Goal: Task Accomplishment & Management: Complete application form

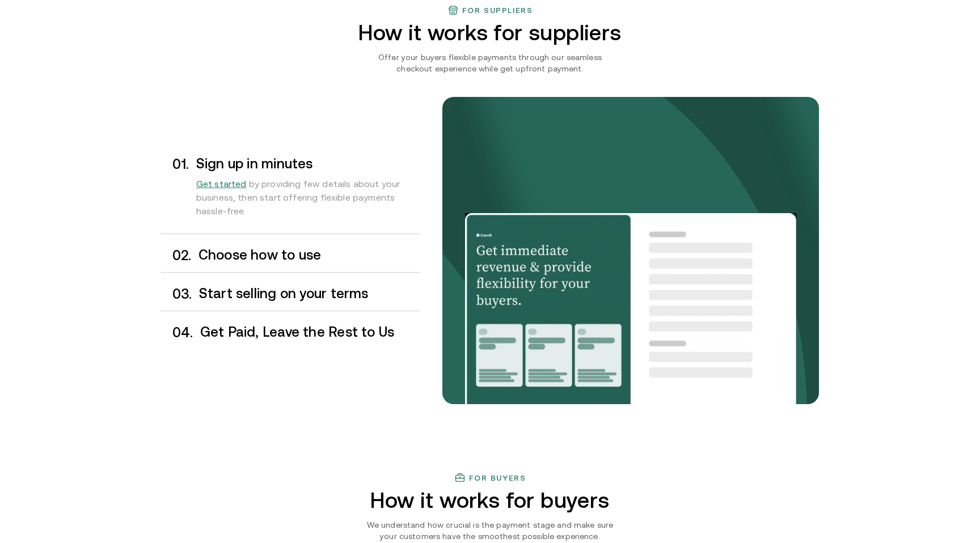
scroll to position [887, 0]
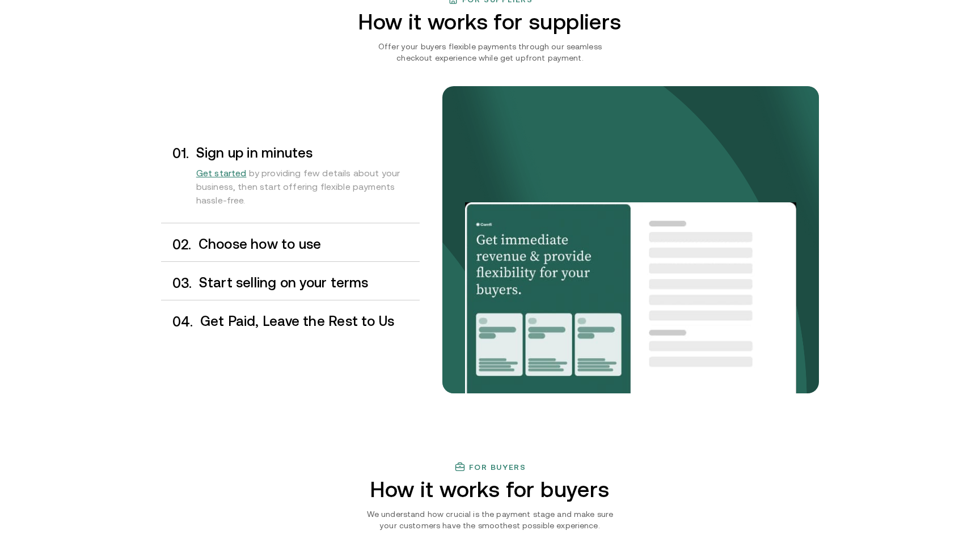
click at [291, 247] on h3 "Choose how to use" at bounding box center [308, 244] width 221 height 15
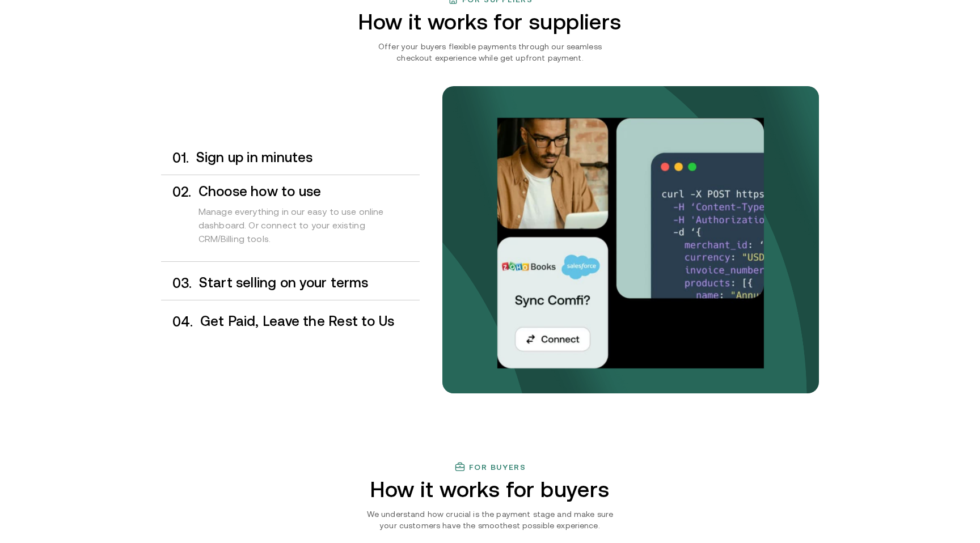
click at [301, 286] on h3 "Start selling on your terms" at bounding box center [309, 283] width 221 height 15
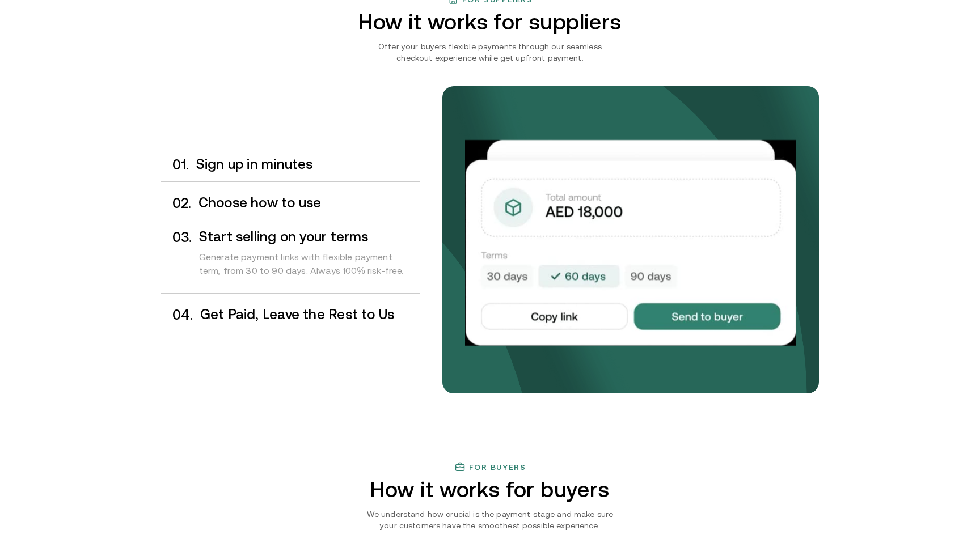
click at [336, 302] on div "0 4 . Get Paid, Leave the Rest to Us" at bounding box center [290, 314] width 259 height 33
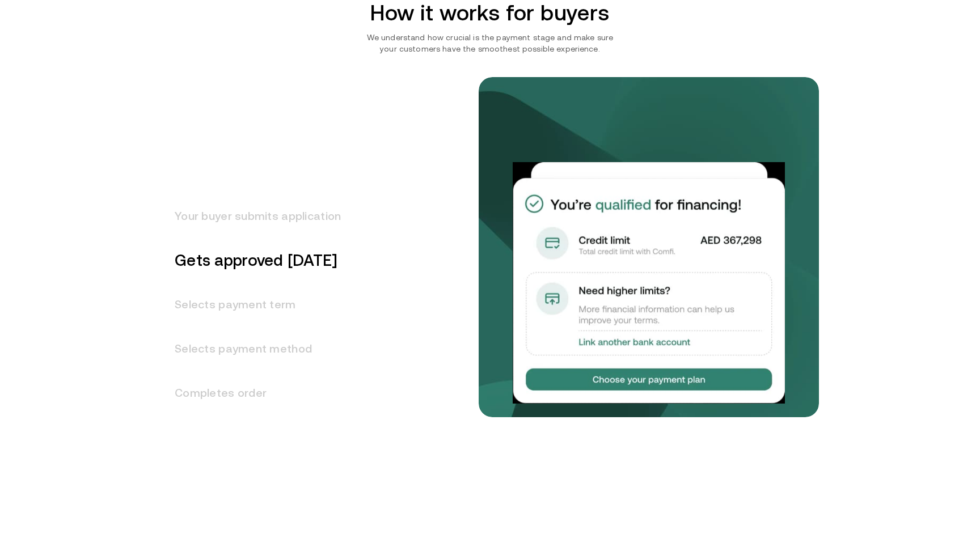
scroll to position [1365, 0]
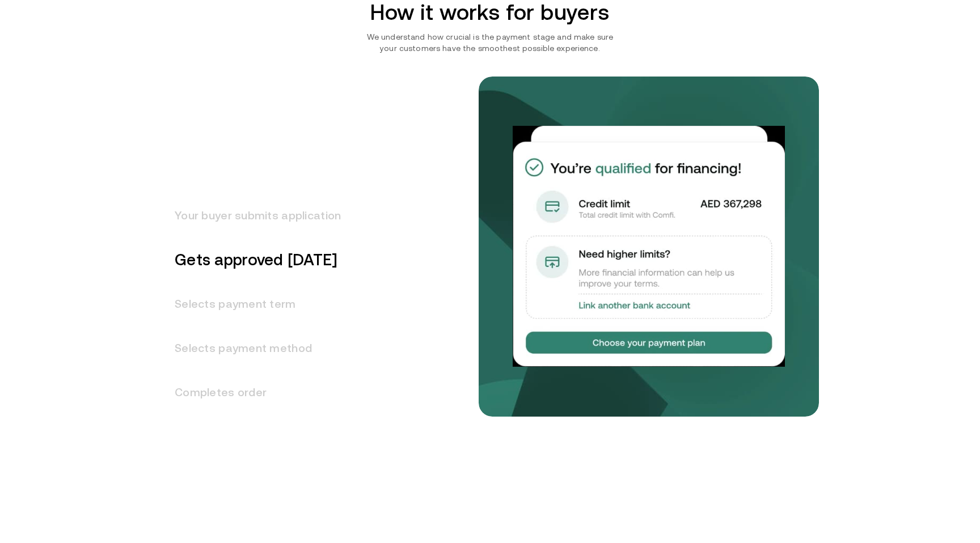
click at [275, 303] on h3 "Selects payment term" at bounding box center [251, 304] width 180 height 44
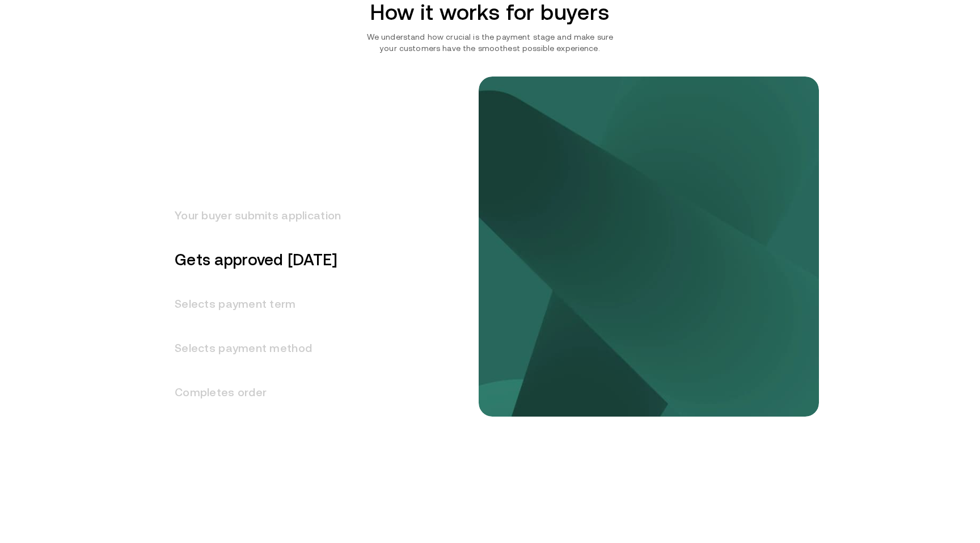
scroll to position [1398, 0]
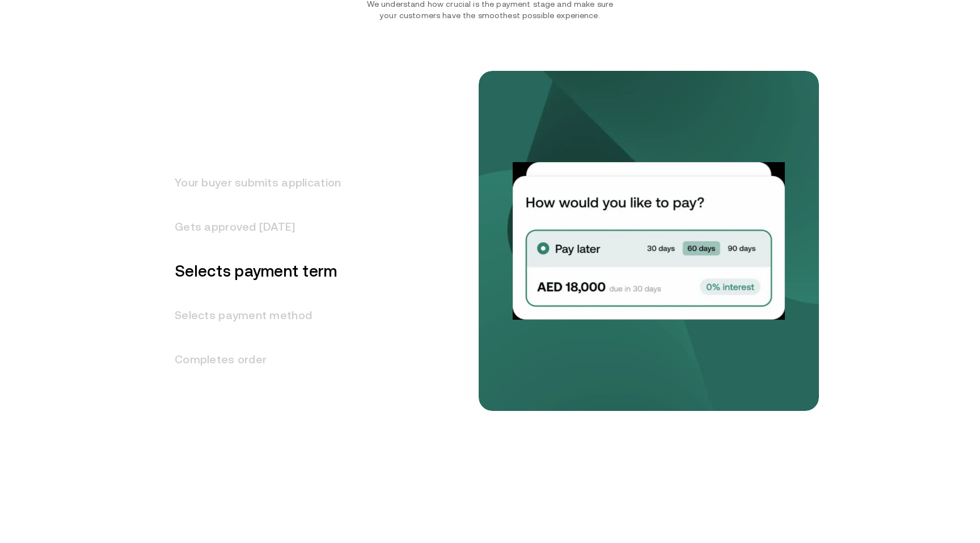
click at [286, 319] on h3 "Selects payment method" at bounding box center [251, 315] width 180 height 44
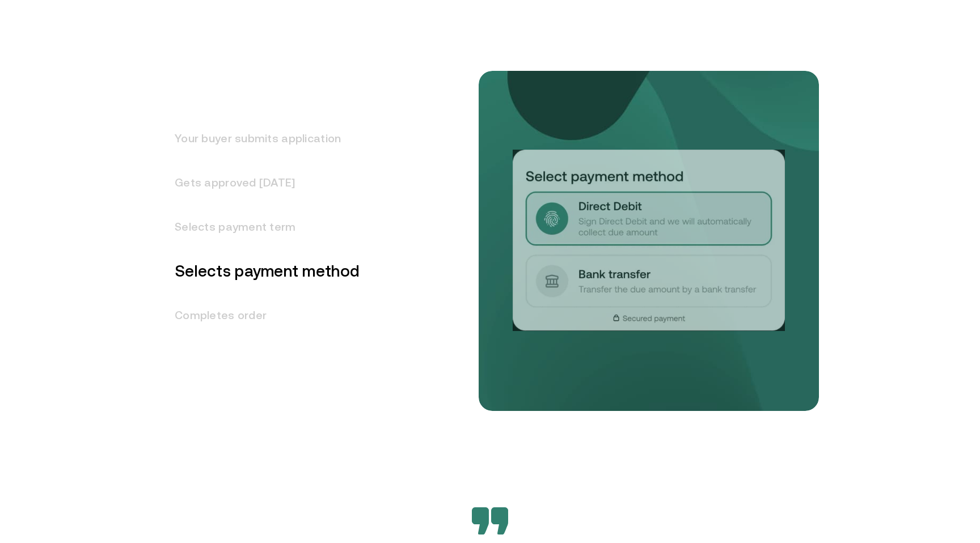
click at [274, 301] on h3 "Completes order" at bounding box center [260, 315] width 198 height 44
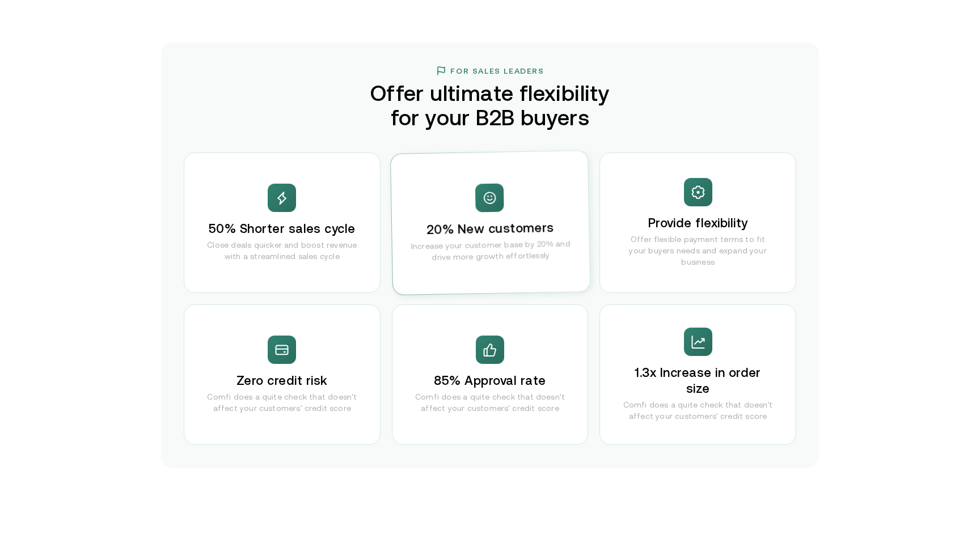
scroll to position [2179, 0]
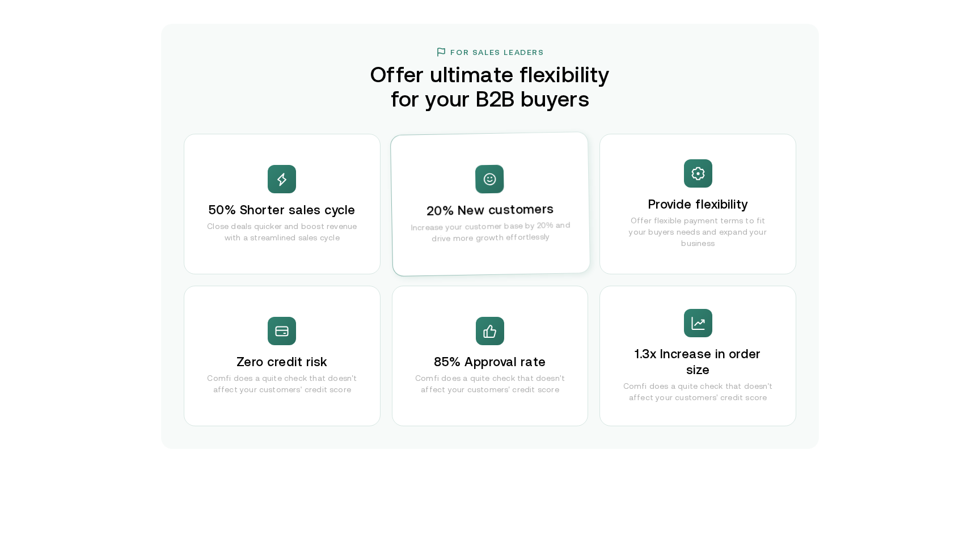
click at [471, 327] on div "85% Approval rate Comfi does a quite check that doesn't affect your customers' …" at bounding box center [490, 356] width 197 height 141
click at [355, 279] on div "50% Shorter sales cycle Close deals quicker and boost revenue with a streamline…" at bounding box center [490, 280] width 612 height 293
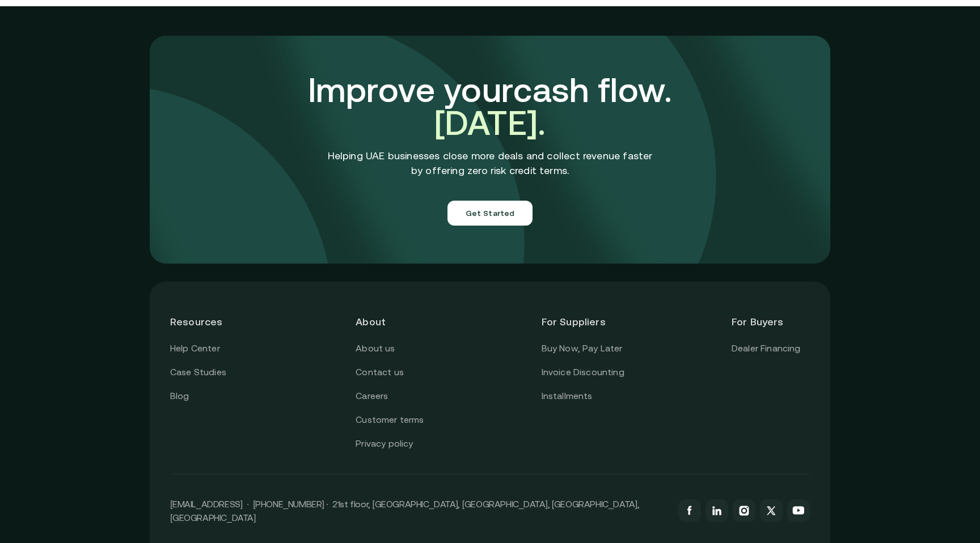
scroll to position [3956, 0]
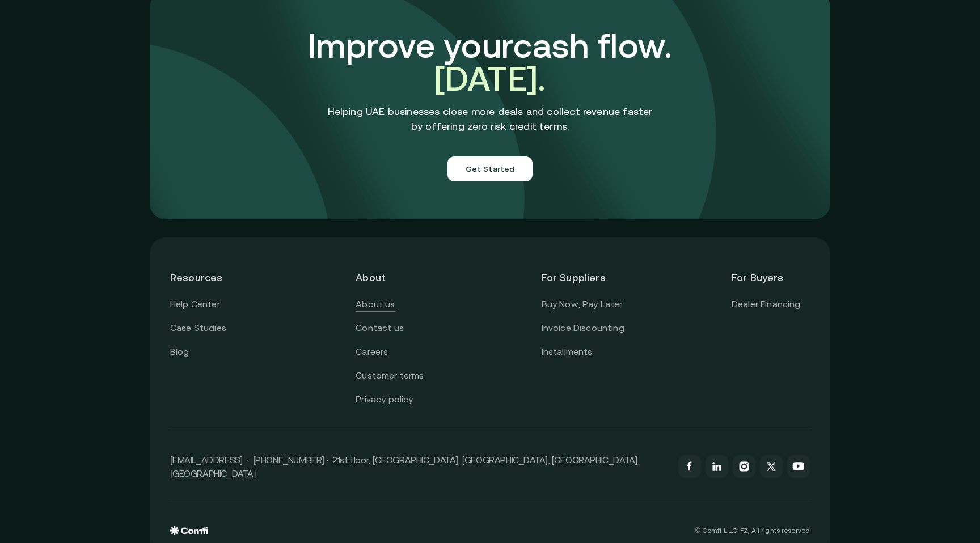
click at [375, 297] on link "About us" at bounding box center [375, 304] width 39 height 15
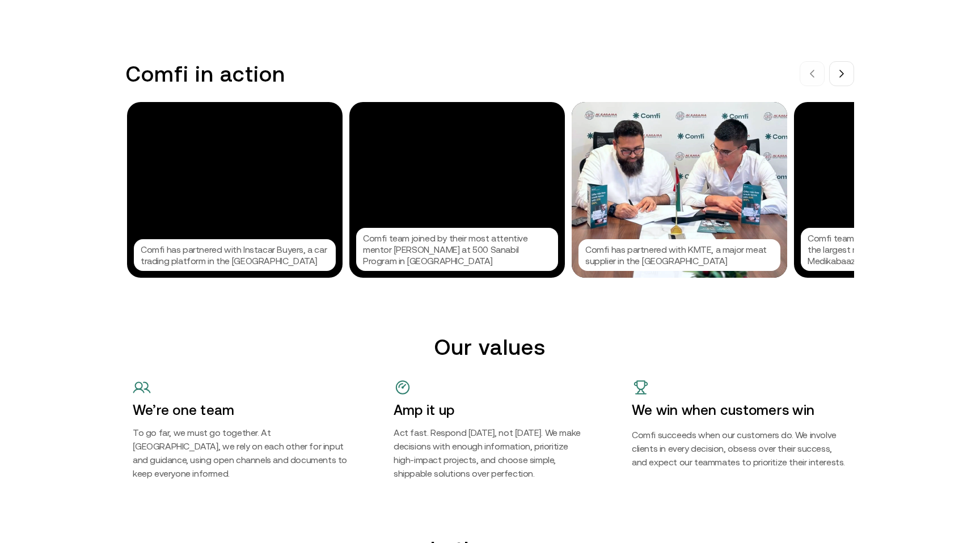
scroll to position [1140, 0]
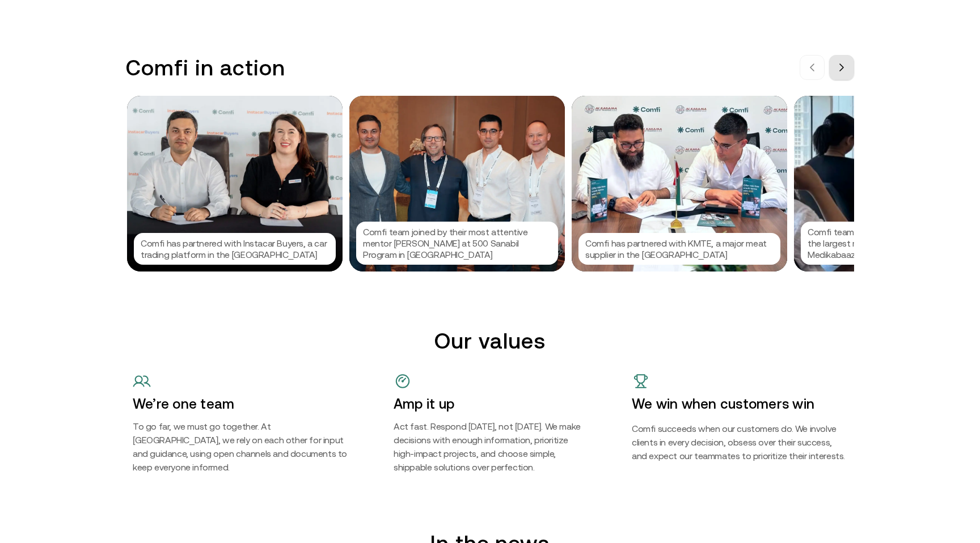
click at [839, 66] on icon at bounding box center [841, 67] width 9 height 9
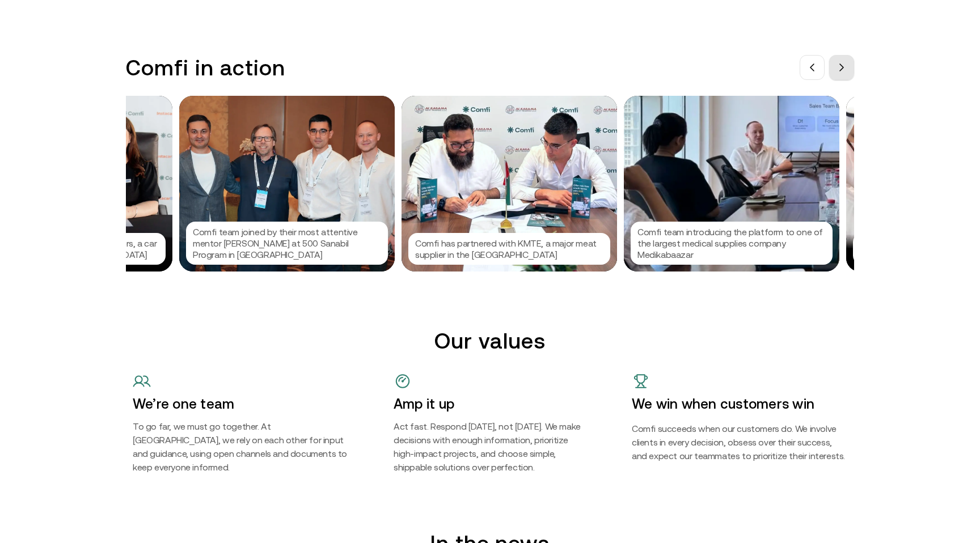
click at [839, 66] on icon at bounding box center [841, 67] width 9 height 9
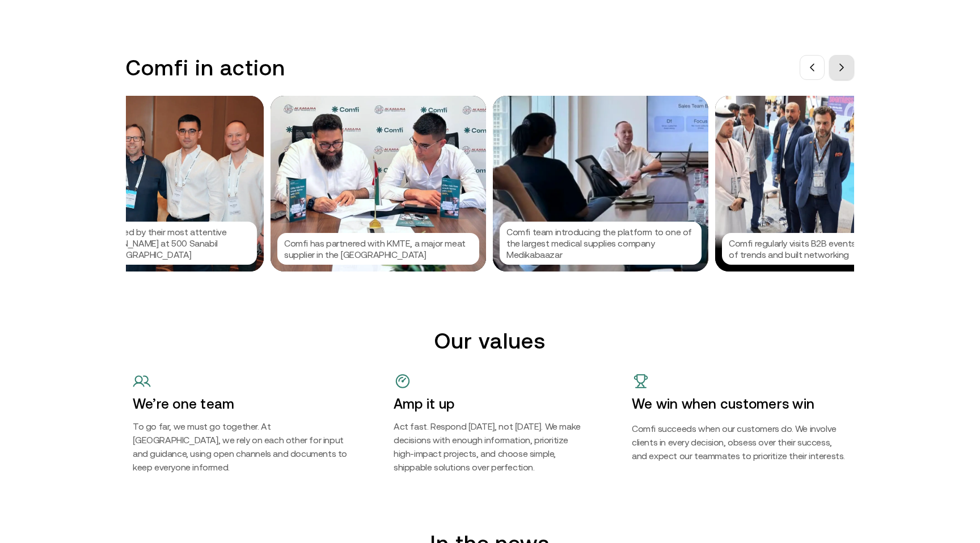
click at [839, 66] on icon at bounding box center [841, 67] width 9 height 9
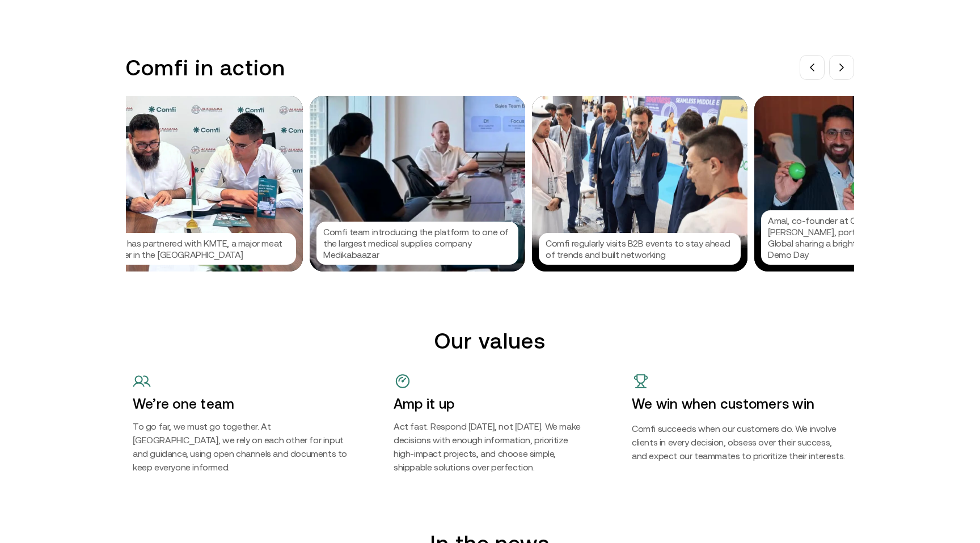
scroll to position [0, 496]
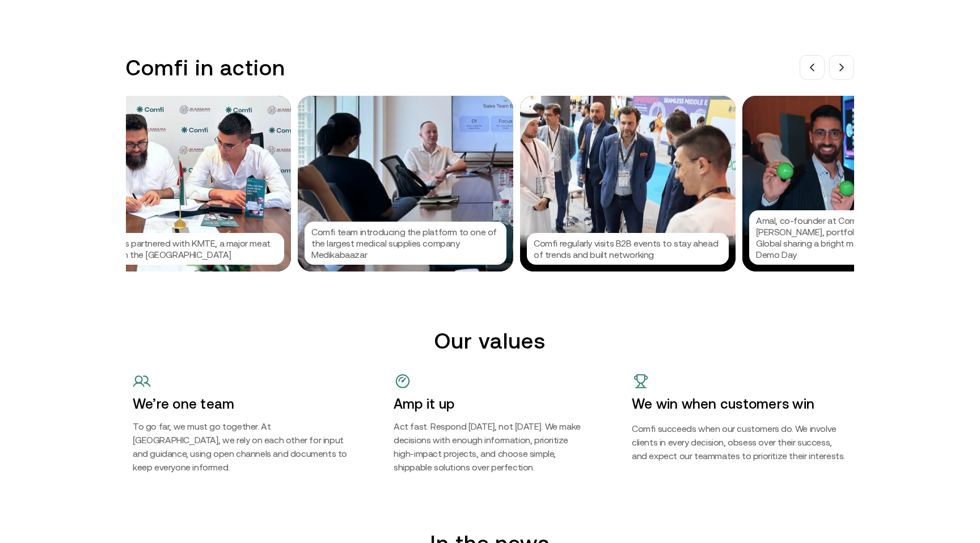
click at [690, 242] on p "Comfi regularly visits B2B events to stay ahead of trends and built networking" at bounding box center [628, 249] width 188 height 23
click at [580, 232] on div at bounding box center [490, 271] width 980 height 543
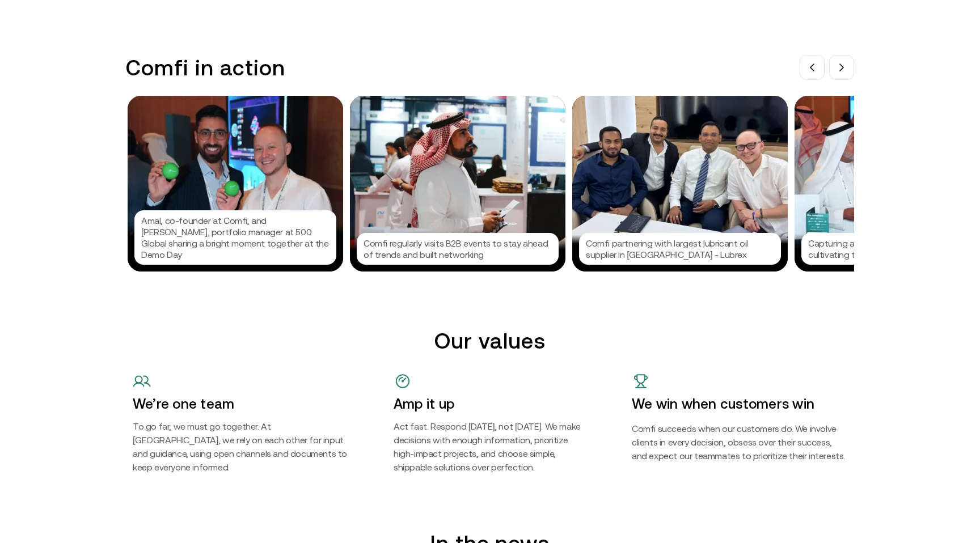
scroll to position [0, 1111]
click at [710, 198] on div "Comfi partnering with largest lubricant oil supplier in UAE - Lubrex" at bounding box center [679, 184] width 215 height 176
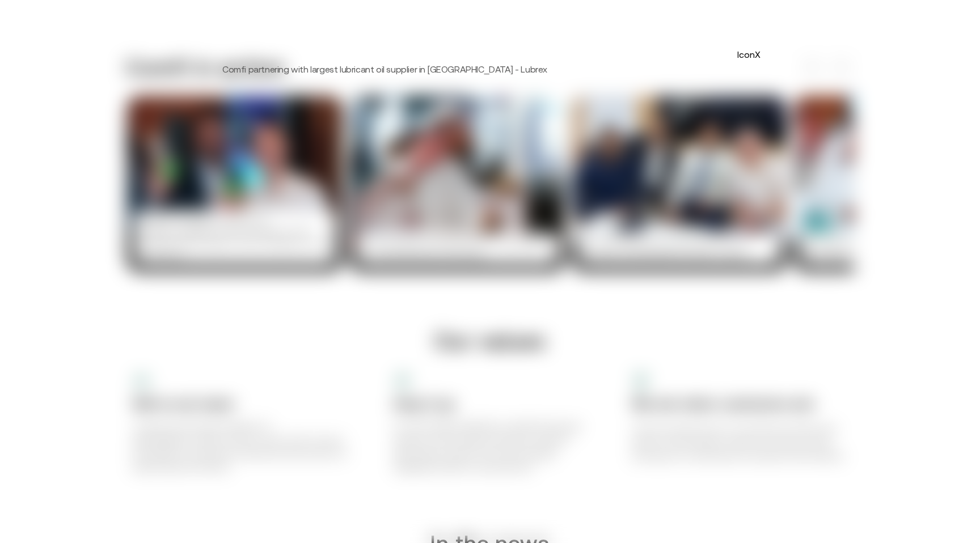
click at [748, 57] on button "IconX" at bounding box center [748, 54] width 18 height 18
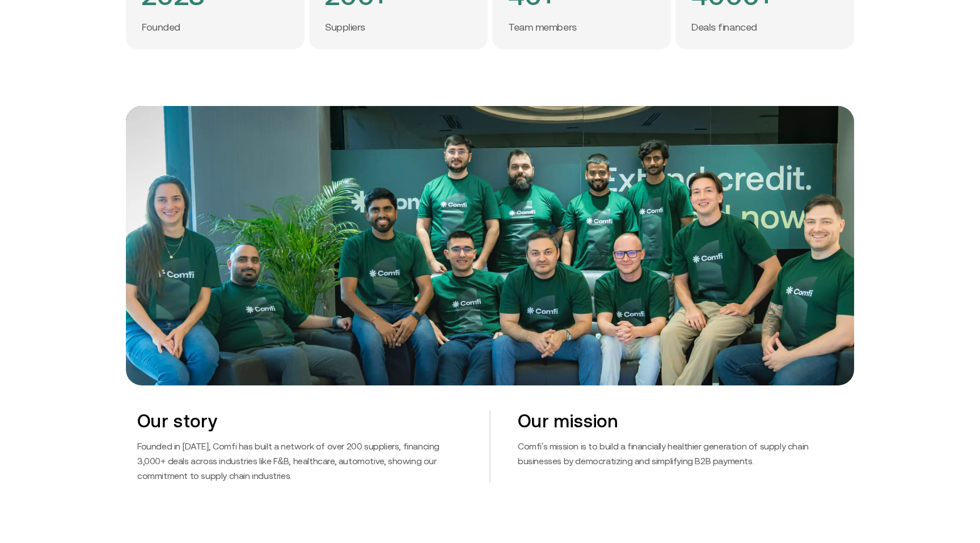
scroll to position [0, 0]
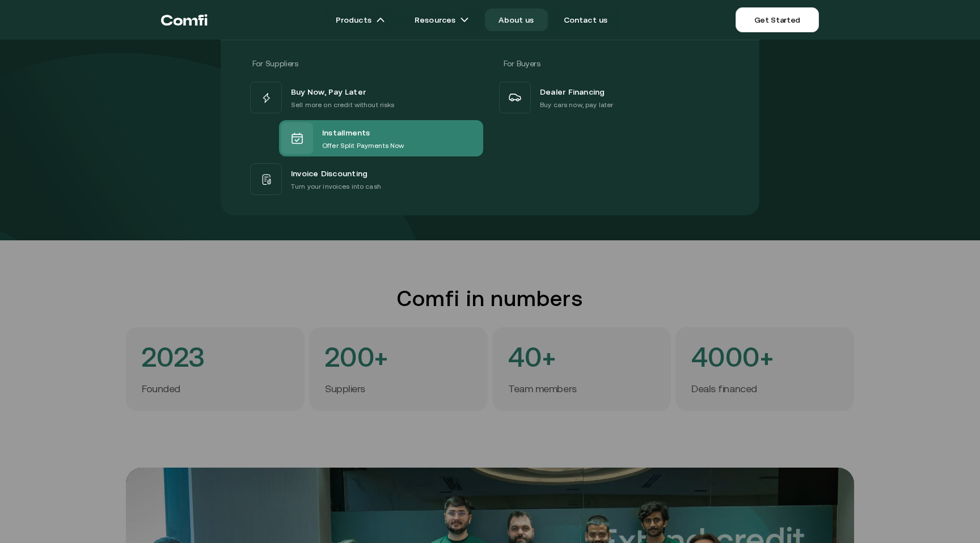
click at [350, 130] on span "Installments" at bounding box center [346, 132] width 48 height 15
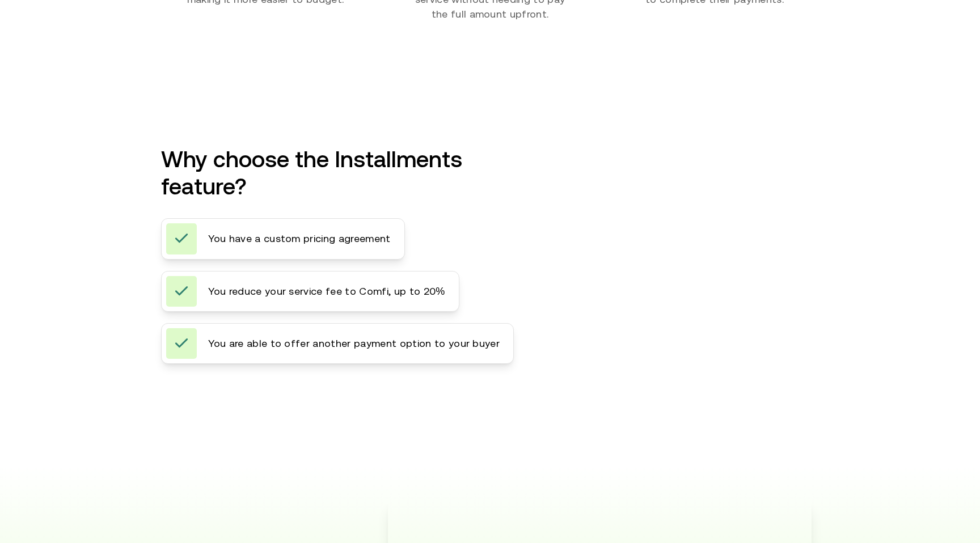
scroll to position [1582, 0]
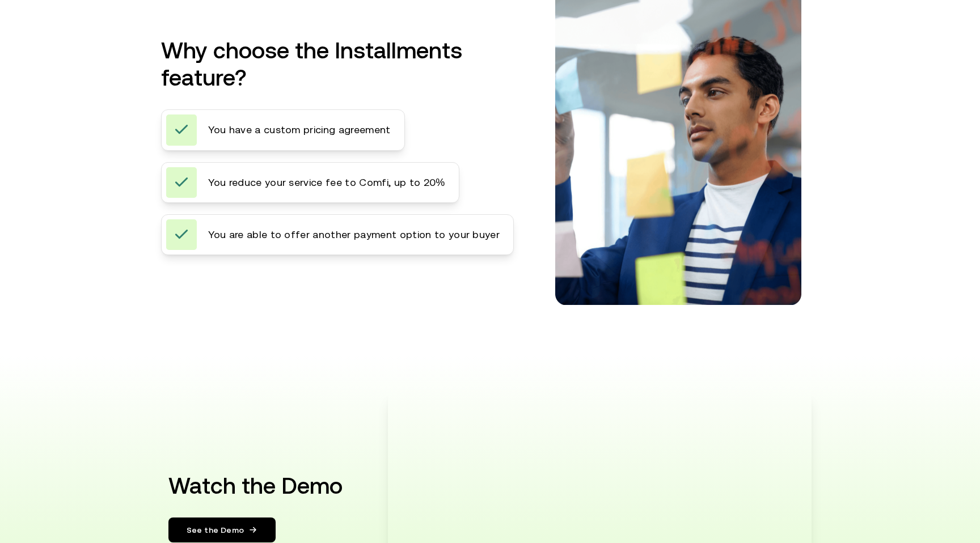
click at [404, 190] on span "You reduce your service fee to Comfi, up to 20%" at bounding box center [326, 182] width 236 height 15
click at [402, 255] on div "You are able to offer another payment option to your buyer" at bounding box center [337, 234] width 353 height 41
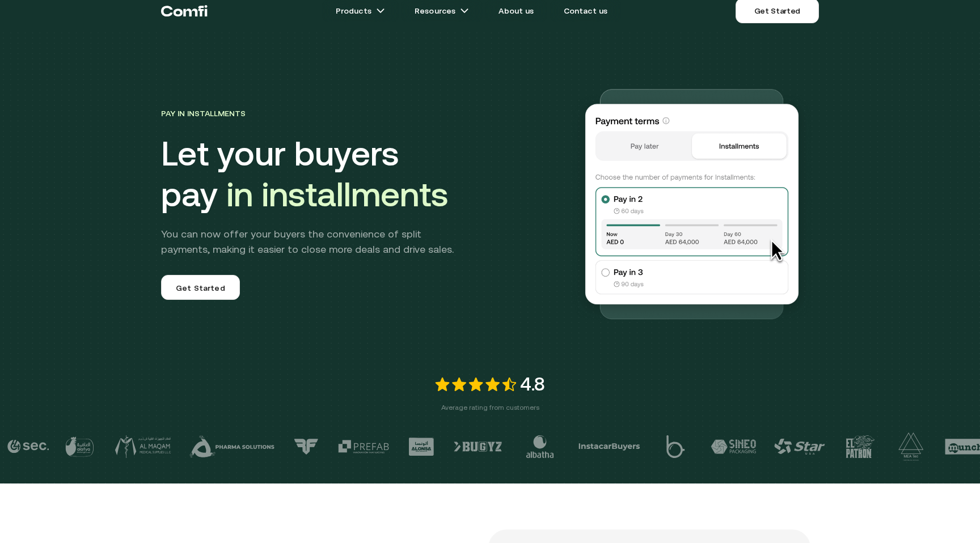
scroll to position [0, 0]
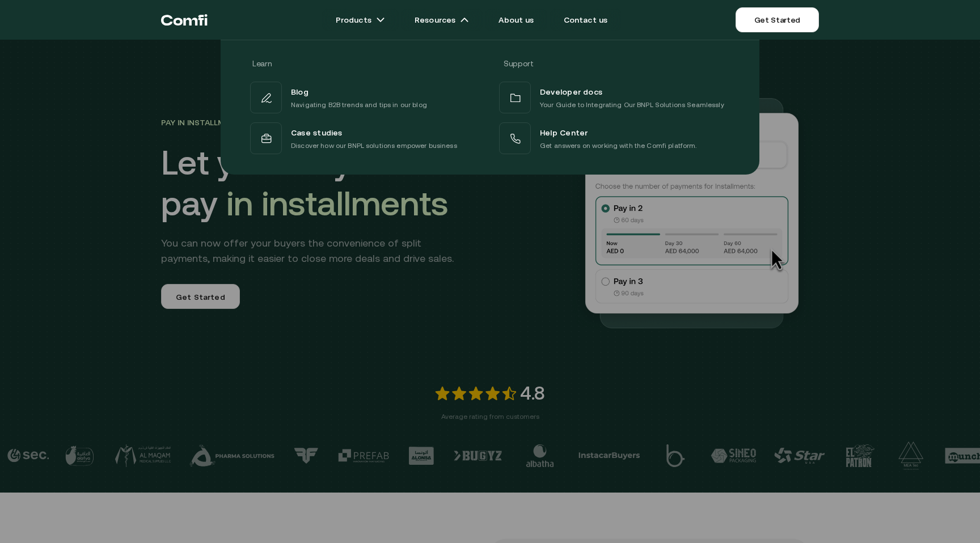
click at [843, 185] on div at bounding box center [490, 311] width 980 height 543
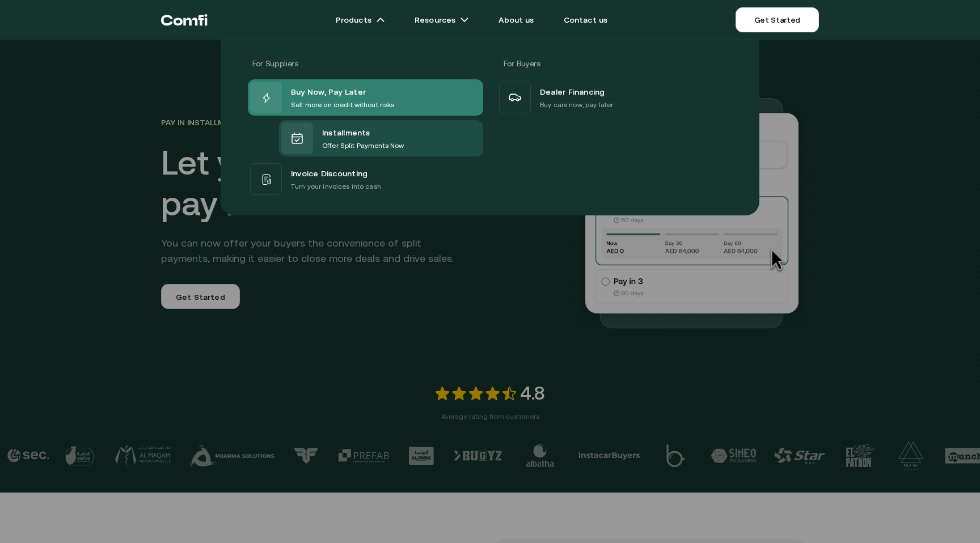
click at [334, 100] on p "Sell more on credit without risks" at bounding box center [343, 104] width 104 height 11
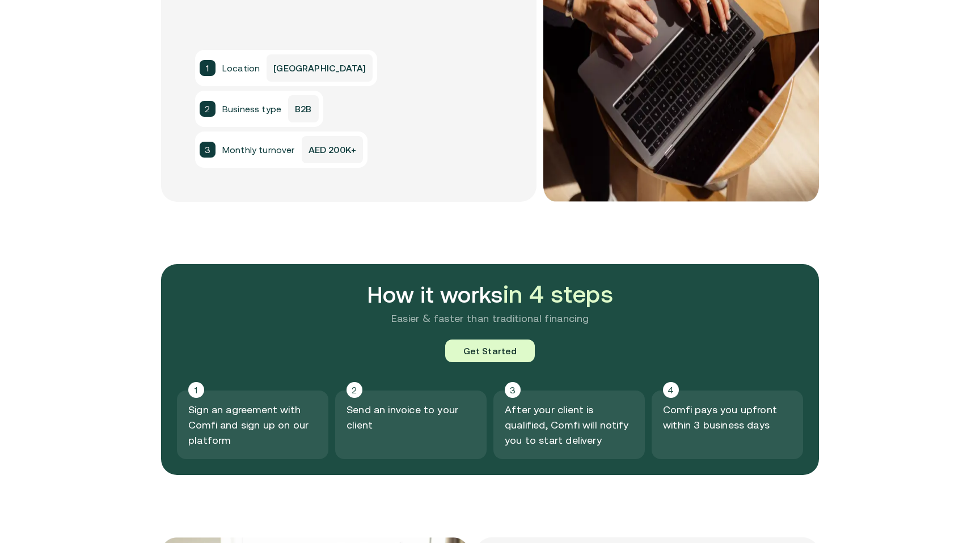
scroll to position [1120, 0]
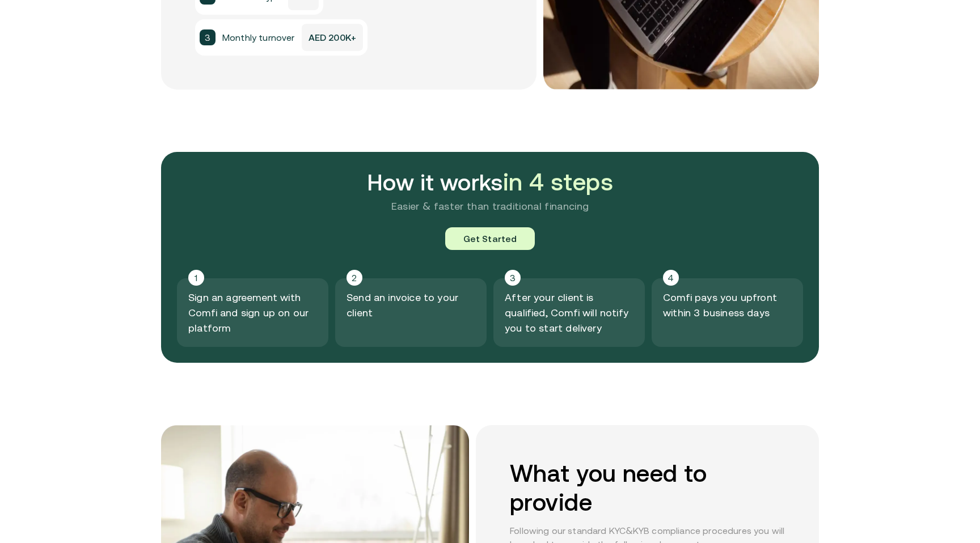
click at [485, 293] on div "2 Send an invoice to your client" at bounding box center [410, 312] width 151 height 69
click at [547, 302] on p "After your client is qualified, Comfi will notify you to start delivery" at bounding box center [569, 313] width 129 height 46
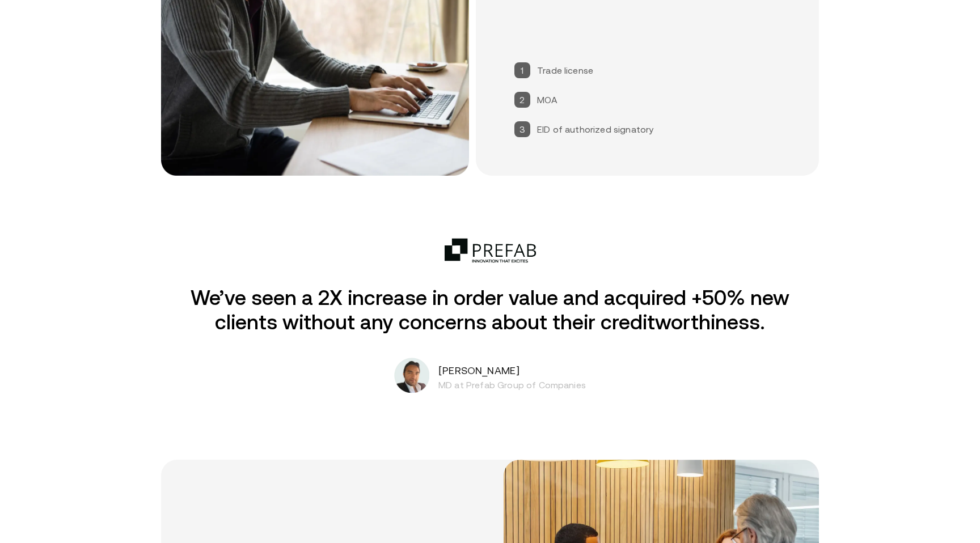
scroll to position [1735, 0]
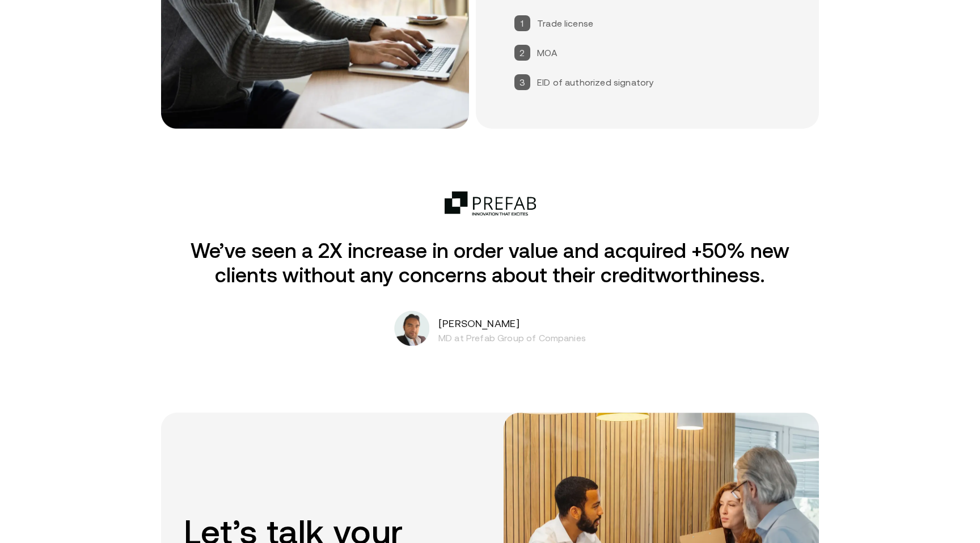
click at [525, 263] on p "We’ve seen a 2X increase in order value and acquired +50% new clients without a…" at bounding box center [489, 263] width 655 height 49
click at [520, 337] on p "MD at Prefab Group of Companies" at bounding box center [511, 338] width 147 height 14
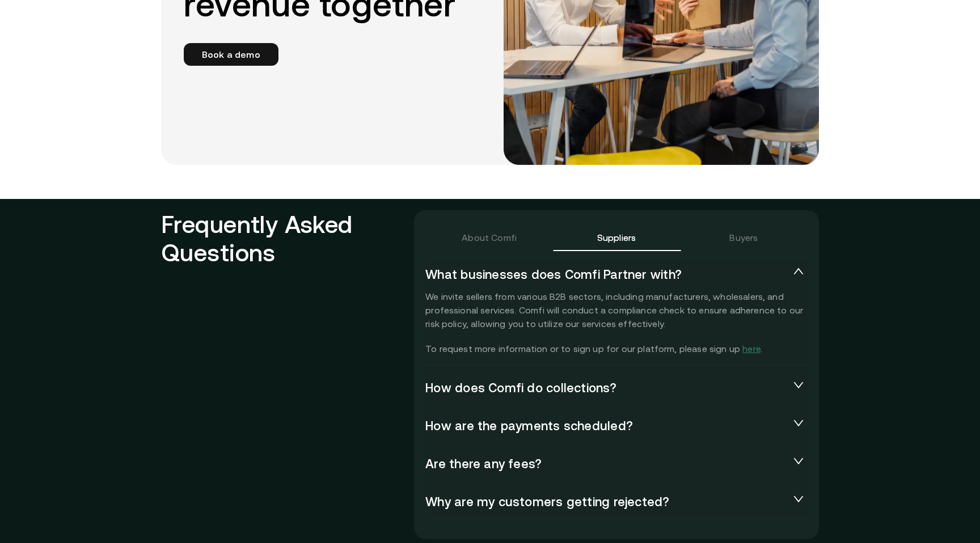
scroll to position [2391, 0]
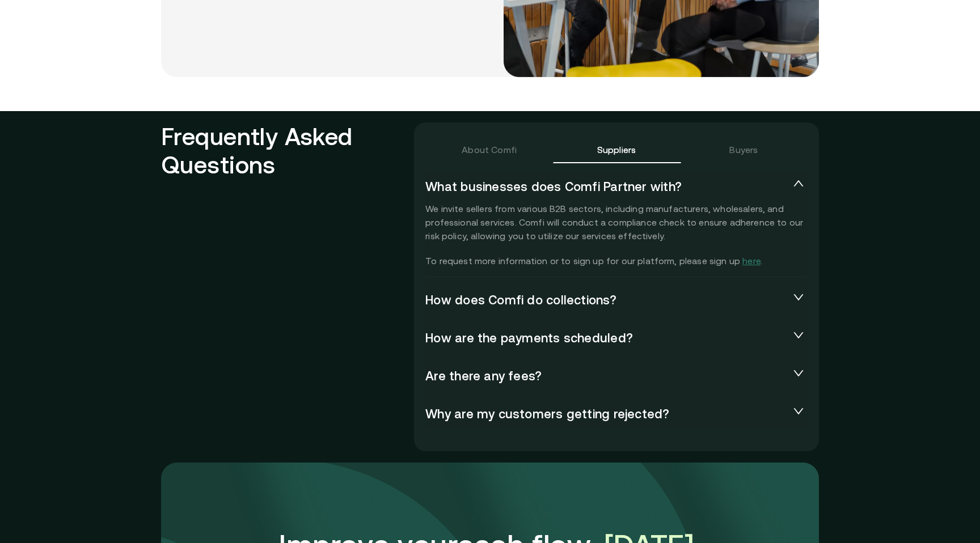
click at [753, 289] on div "How does Comfi do collections?" at bounding box center [616, 300] width 382 height 29
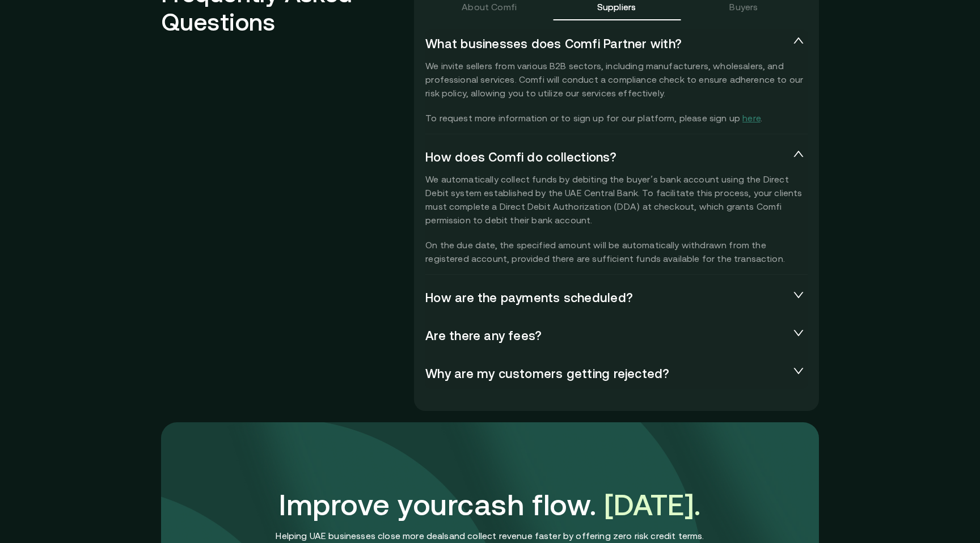
click at [767, 301] on span "How are the payments scheduled?" at bounding box center [607, 298] width 364 height 16
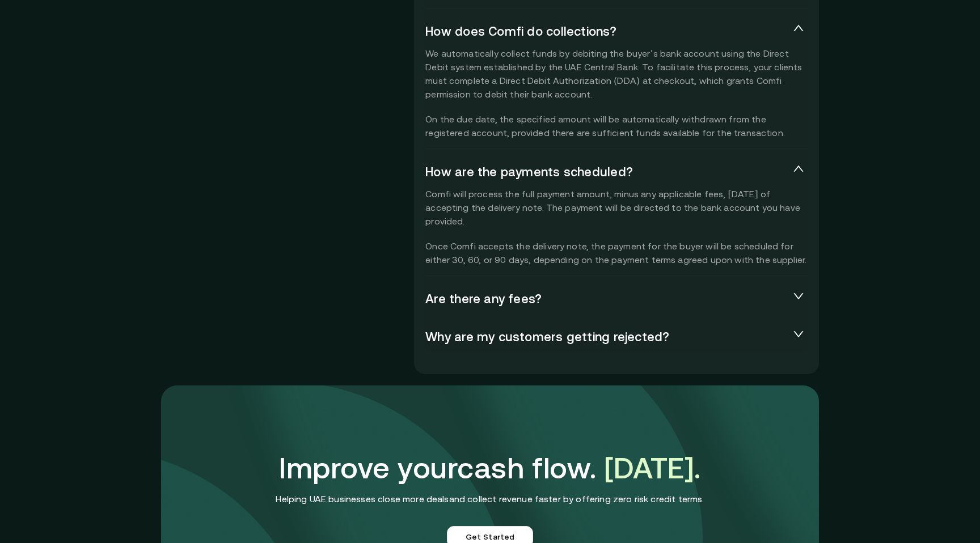
scroll to position [2674, 0]
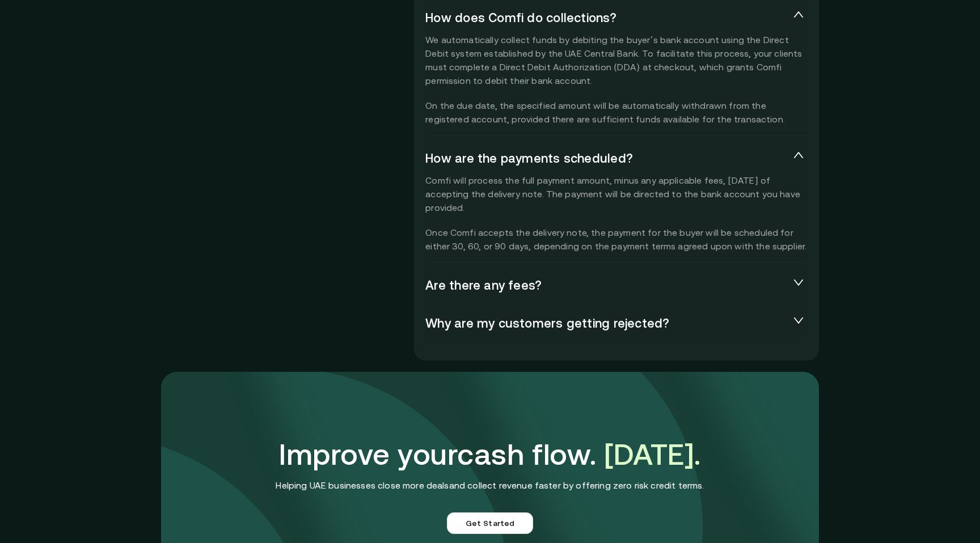
click at [623, 303] on div "What businesses does Comfi Partner with? We invite sellers from various B2B sec…" at bounding box center [616, 114] width 382 height 449
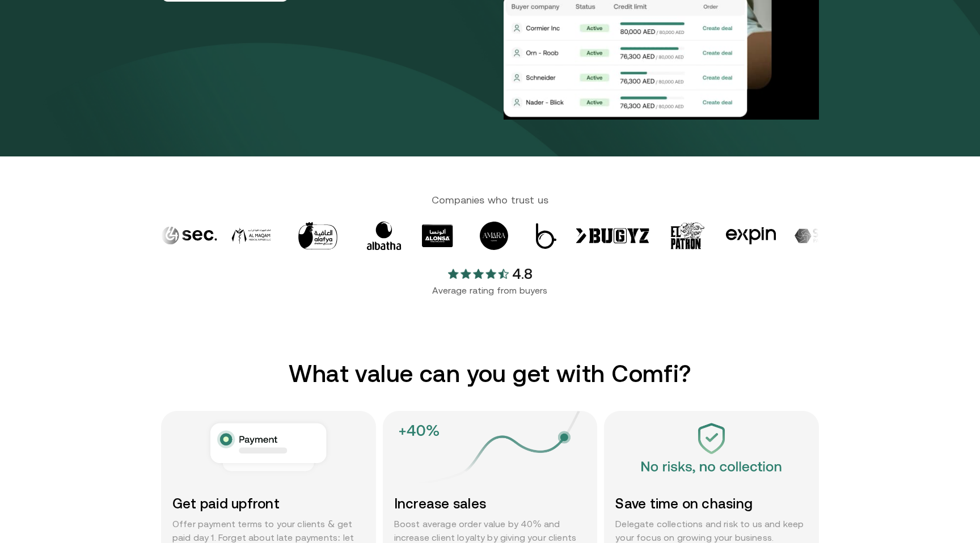
scroll to position [0, 0]
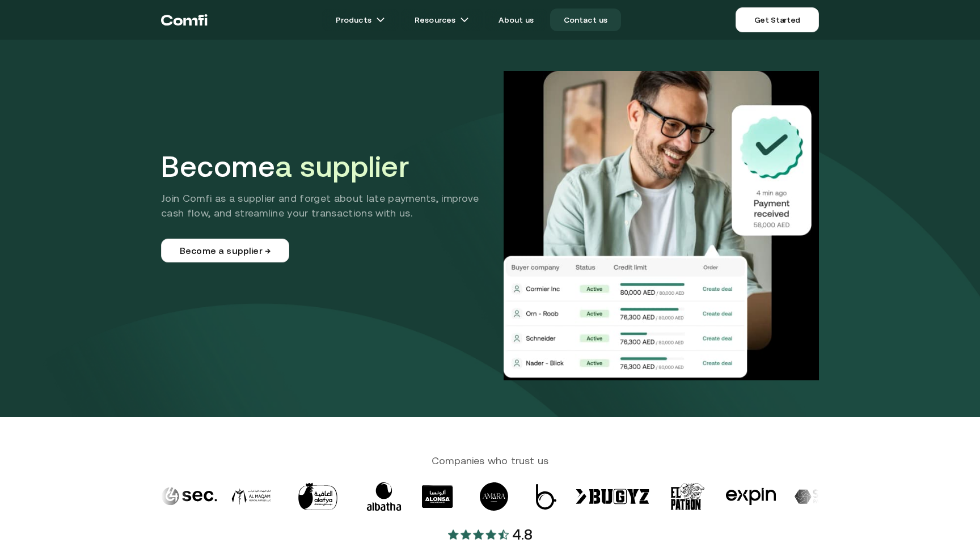
click at [586, 18] on link "Contact us" at bounding box center [585, 20] width 71 height 23
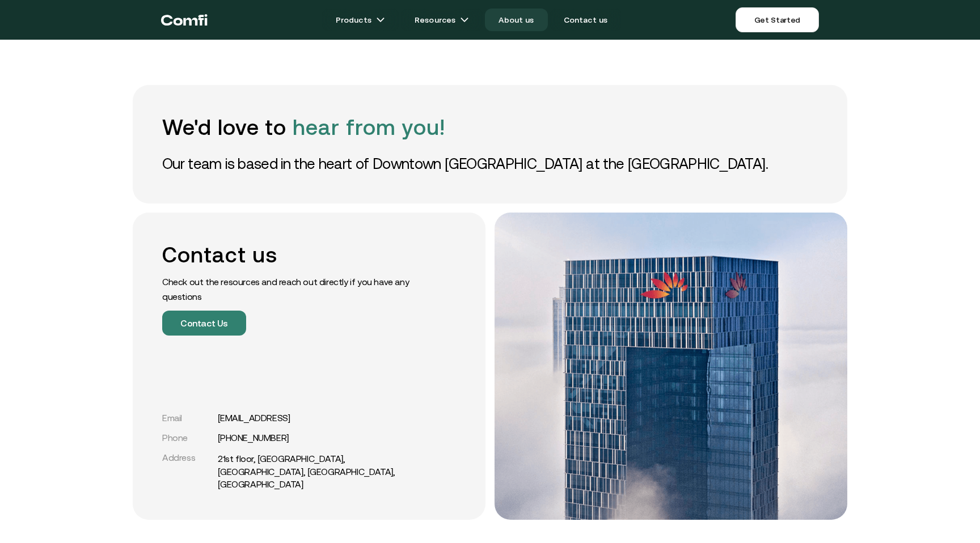
click at [534, 24] on link "About us" at bounding box center [516, 20] width 62 height 23
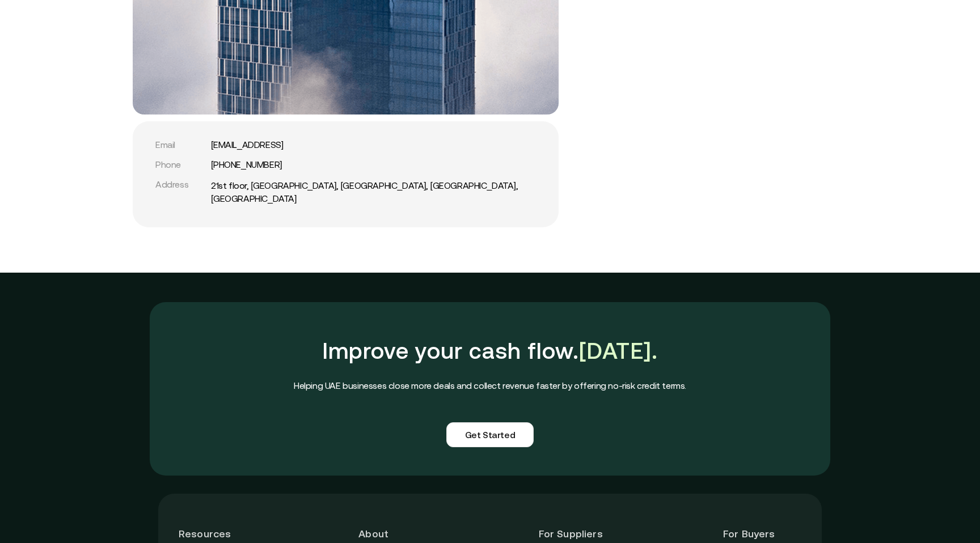
scroll to position [2731, 0]
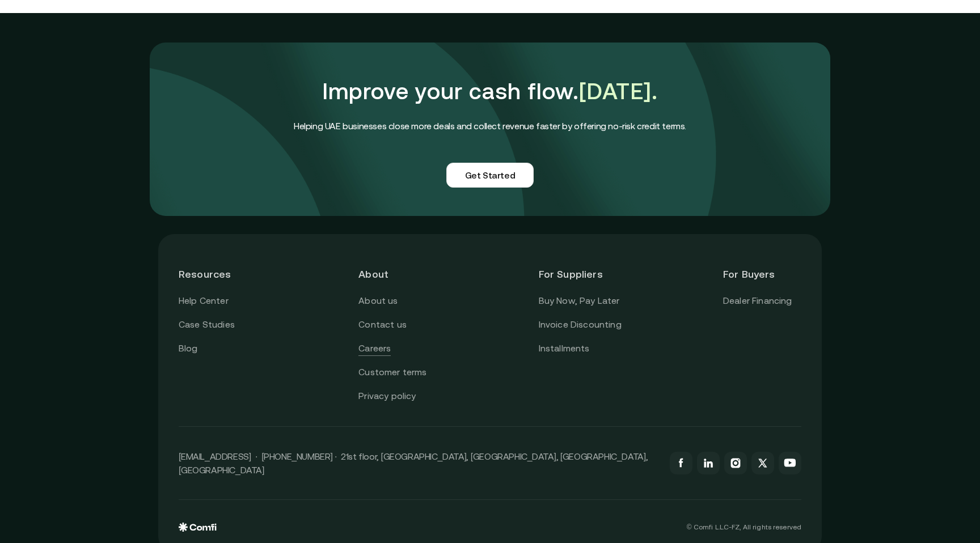
click at [381, 341] on link "Careers" at bounding box center [374, 348] width 32 height 15
click at [390, 365] on link "Customer terms" at bounding box center [392, 372] width 68 height 15
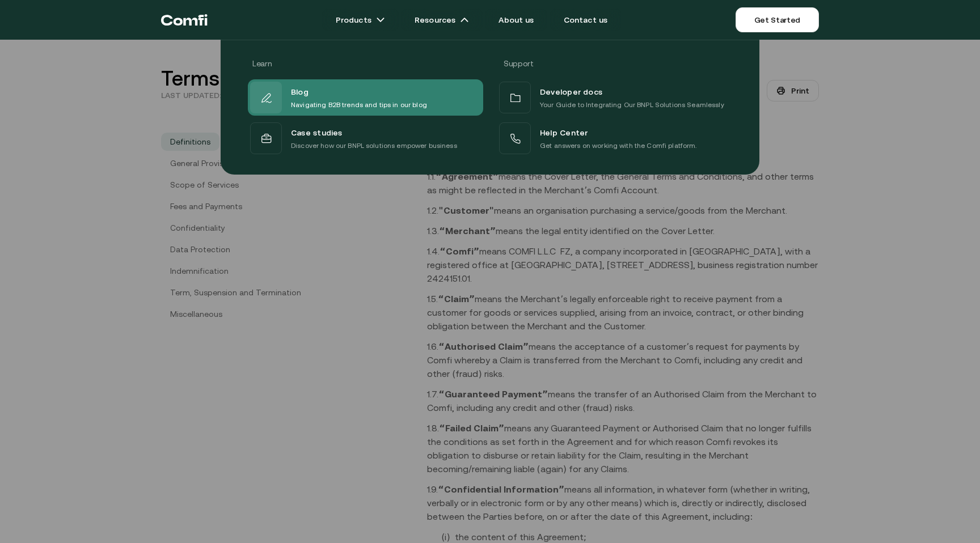
click at [342, 105] on p "Navigating B2B trends and tips in our blog" at bounding box center [359, 104] width 136 height 11
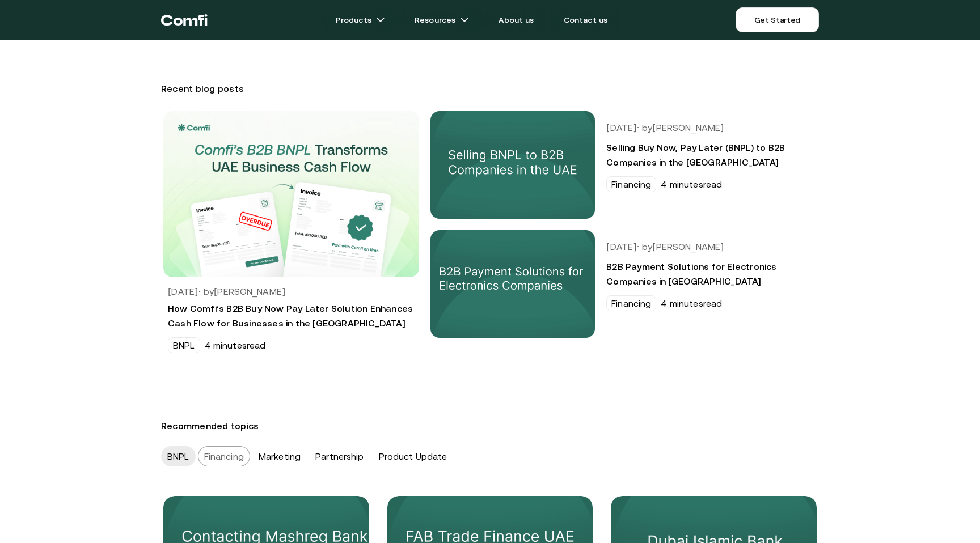
click at [239, 449] on div "Financing" at bounding box center [224, 456] width 52 height 20
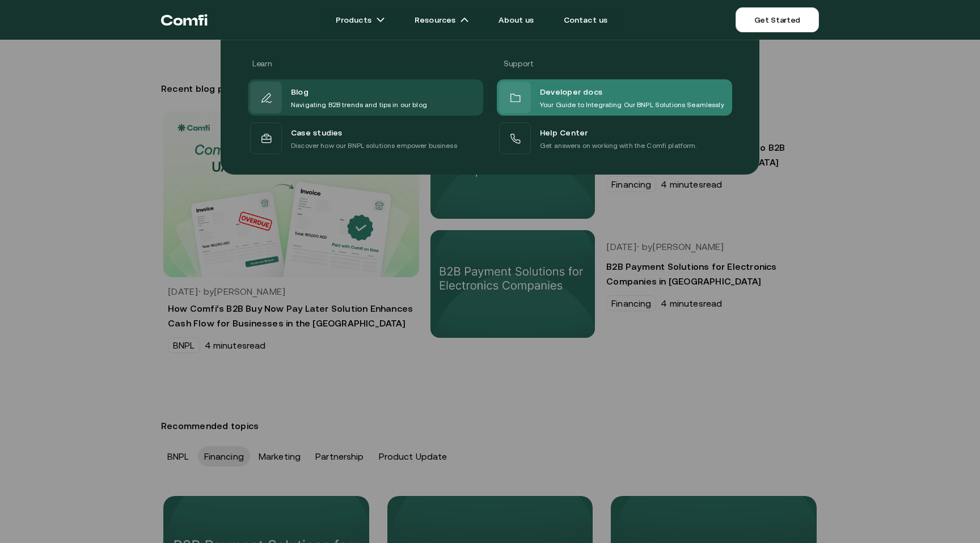
click at [542, 95] on span "Developer docs" at bounding box center [571, 91] width 62 height 15
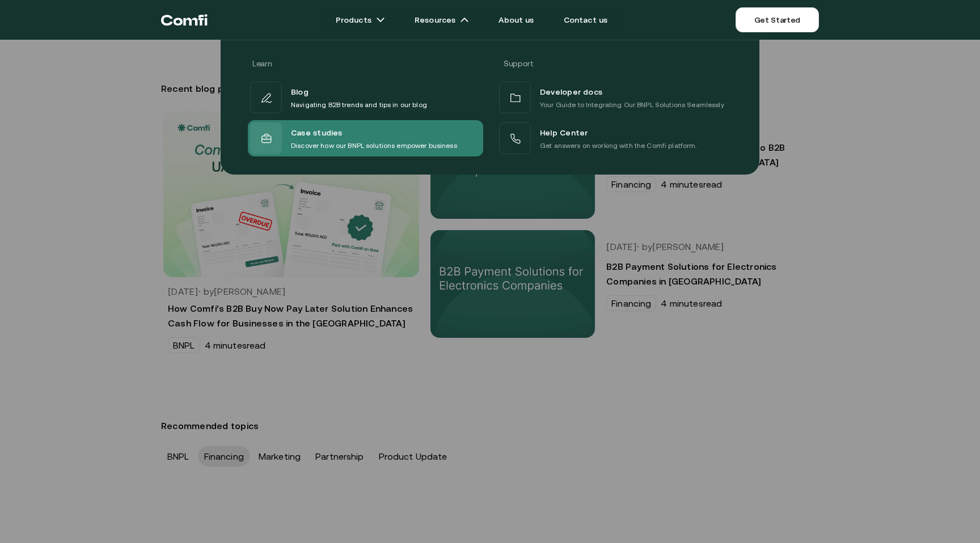
click at [401, 134] on div "Case studies" at bounding box center [374, 132] width 166 height 15
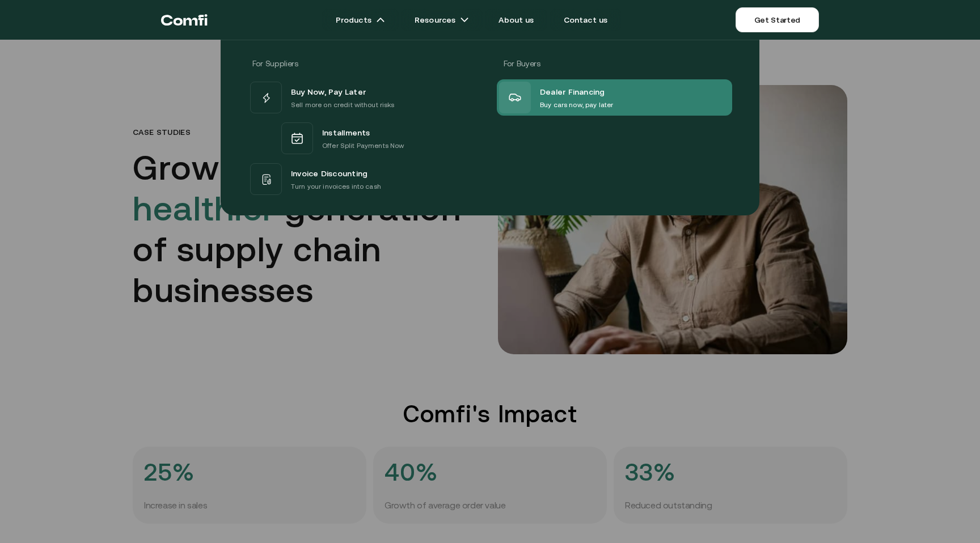
click at [561, 98] on span "Dealer Financing" at bounding box center [572, 91] width 65 height 15
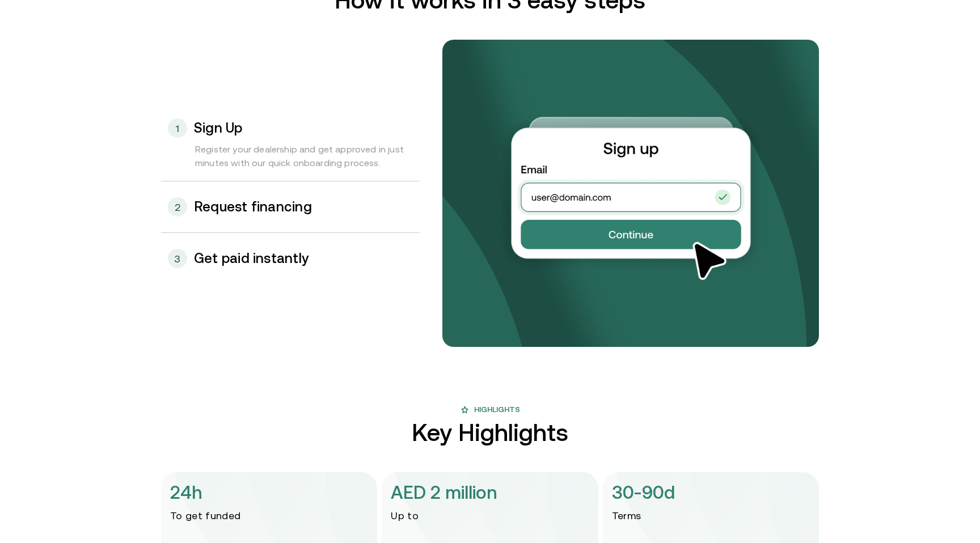
scroll to position [1171, 0]
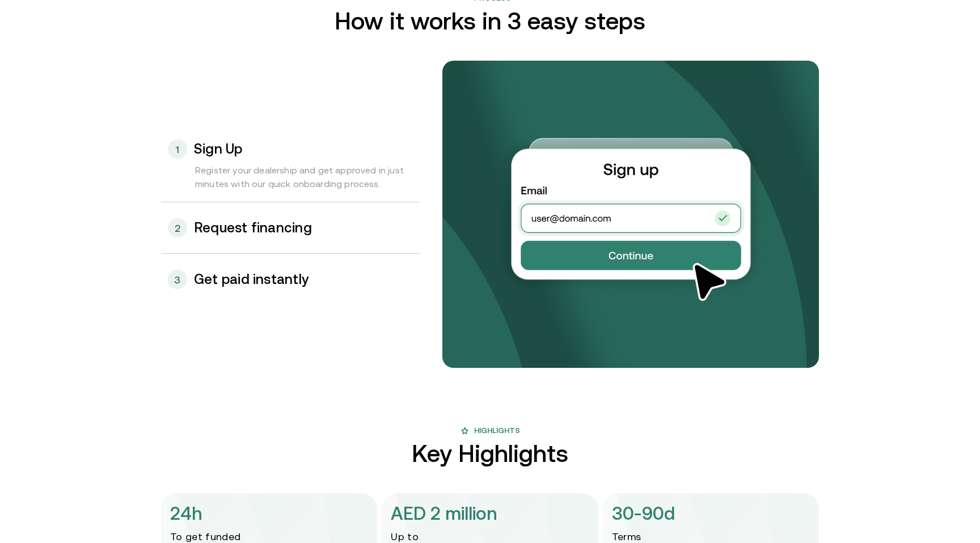
click at [273, 219] on div "2 Request financing" at bounding box center [290, 227] width 259 height 51
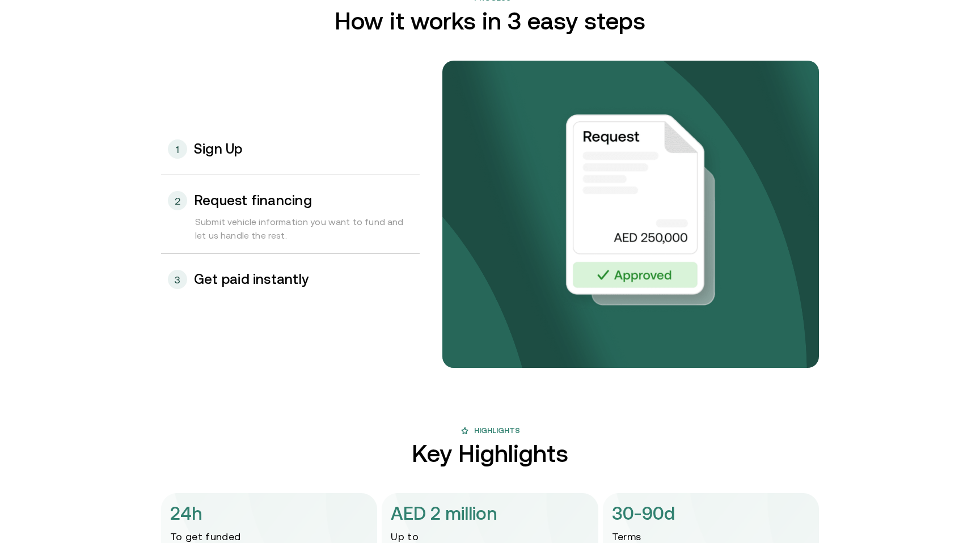
click at [289, 267] on div "3 Get paid instantly" at bounding box center [290, 279] width 259 height 51
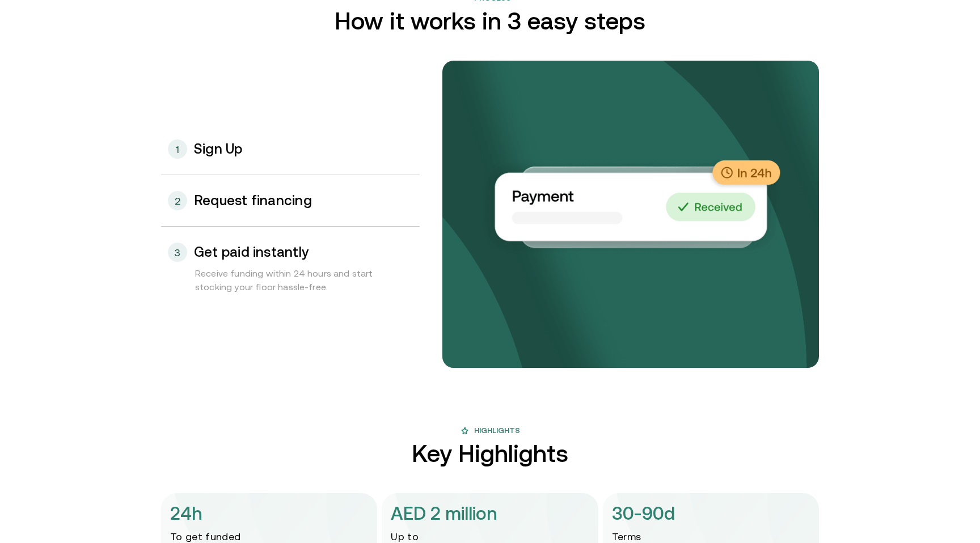
click at [270, 171] on div "1 Sign Up" at bounding box center [290, 149] width 259 height 51
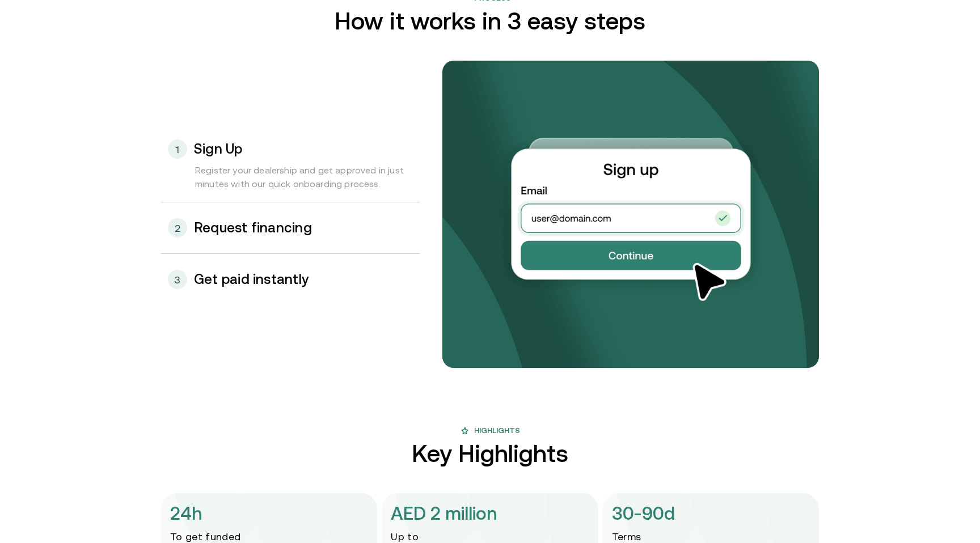
click at [228, 275] on h3 "Get paid instantly" at bounding box center [251, 279] width 115 height 15
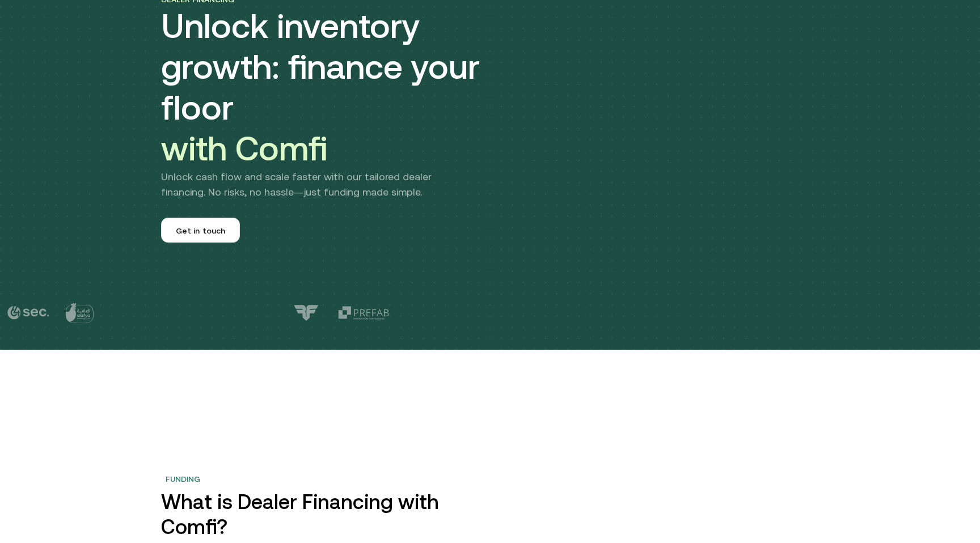
scroll to position [0, 0]
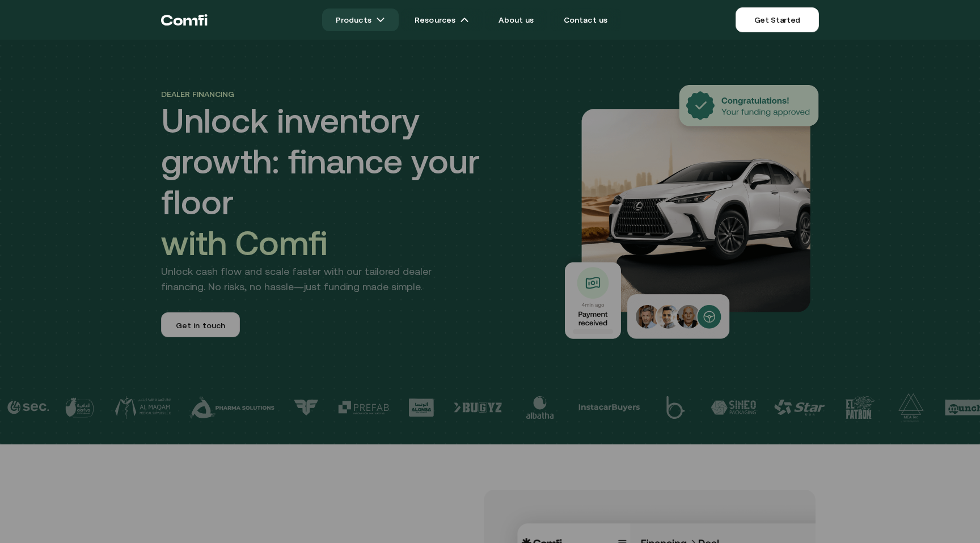
click at [383, 27] on link "Products" at bounding box center [360, 20] width 77 height 23
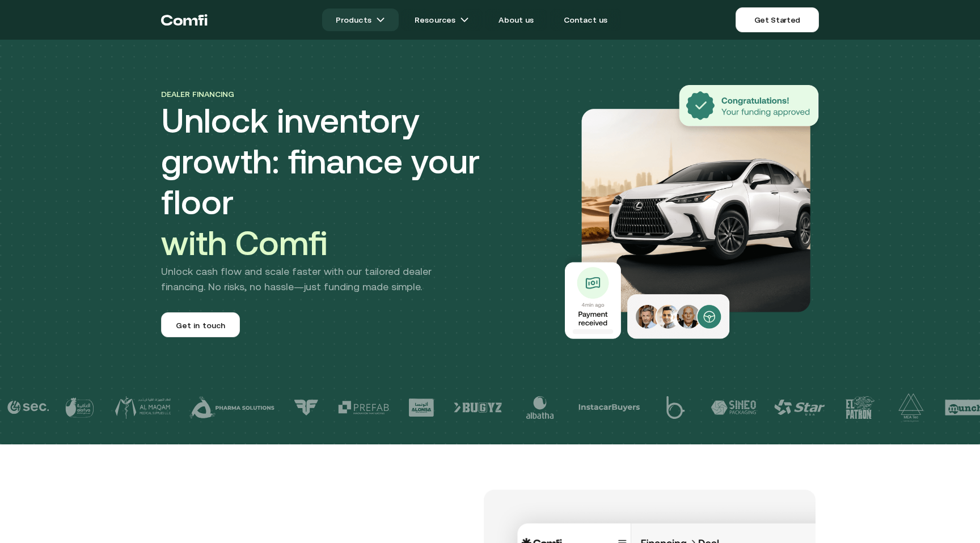
click at [383, 27] on link "Products" at bounding box center [360, 20] width 77 height 23
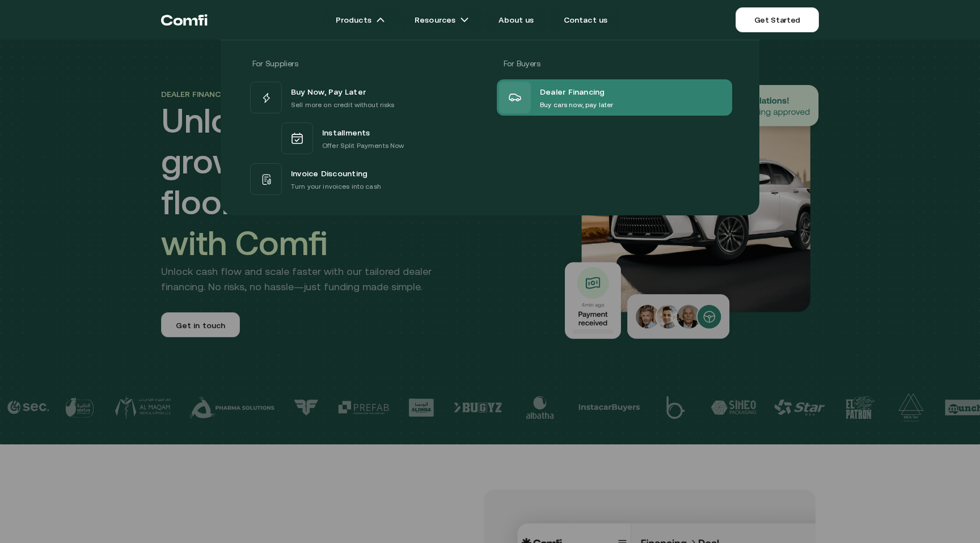
click at [560, 94] on span "Dealer Financing" at bounding box center [572, 91] width 65 height 15
click at [548, 101] on p "Buy cars now, pay later" at bounding box center [576, 104] width 73 height 11
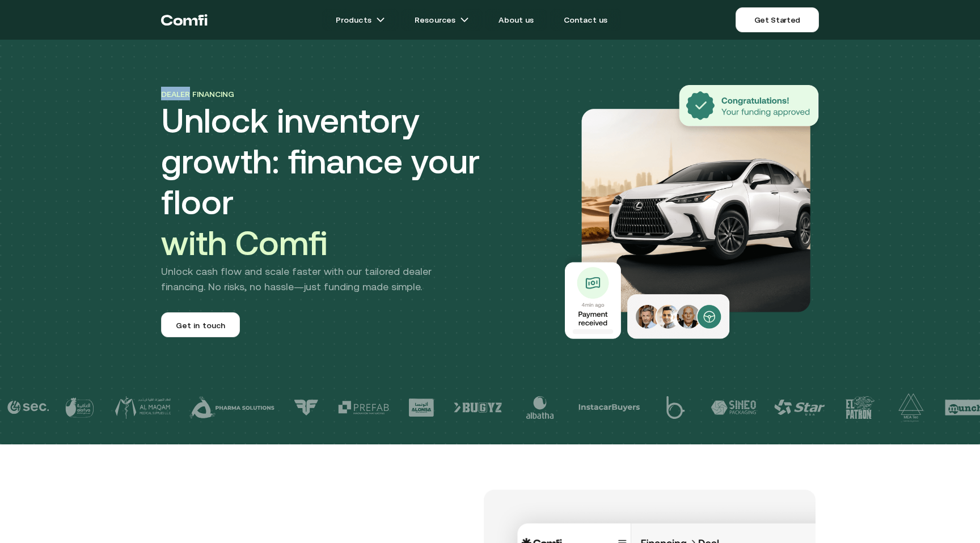
click at [548, 101] on div "Dealer financing Unlock inventory growth: finance your floor with Comfi Unlock …" at bounding box center [490, 189] width 680 height 299
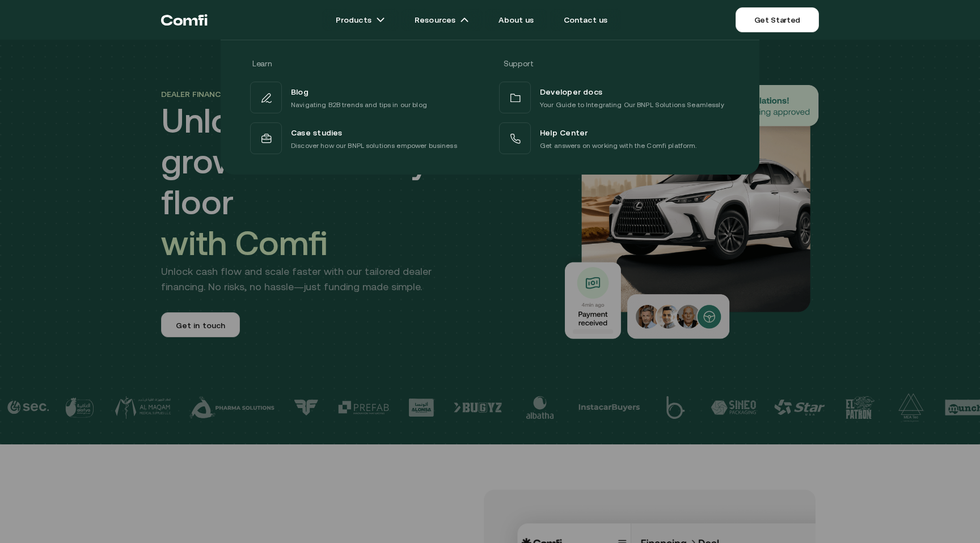
click at [414, 295] on div at bounding box center [490, 311] width 980 height 543
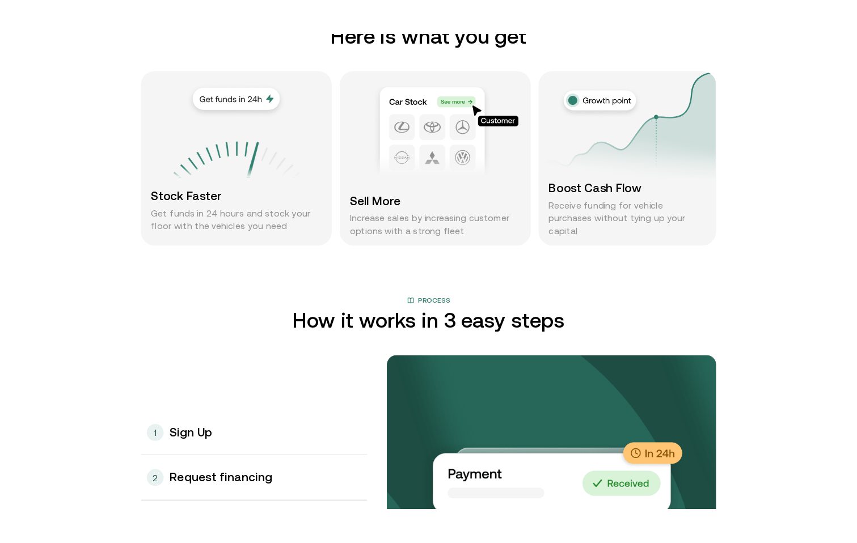
scroll to position [871, 0]
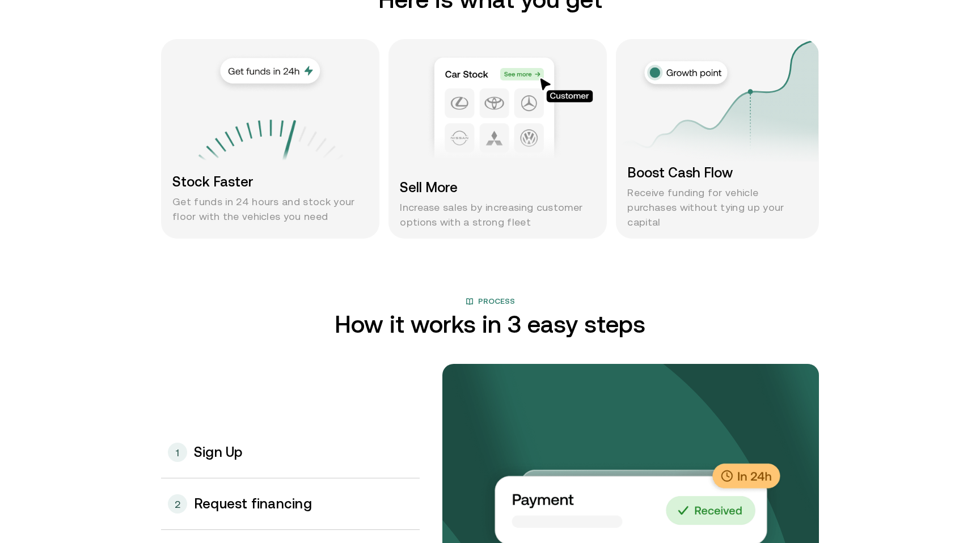
click at [289, 147] on img at bounding box center [270, 210] width 181 height 181
drag, startPoint x: 289, startPoint y: 147, endPoint x: 254, endPoint y: 140, distance: 35.3
click at [254, 140] on img at bounding box center [270, 210] width 181 height 181
click at [676, 68] on img at bounding box center [717, 100] width 203 height 159
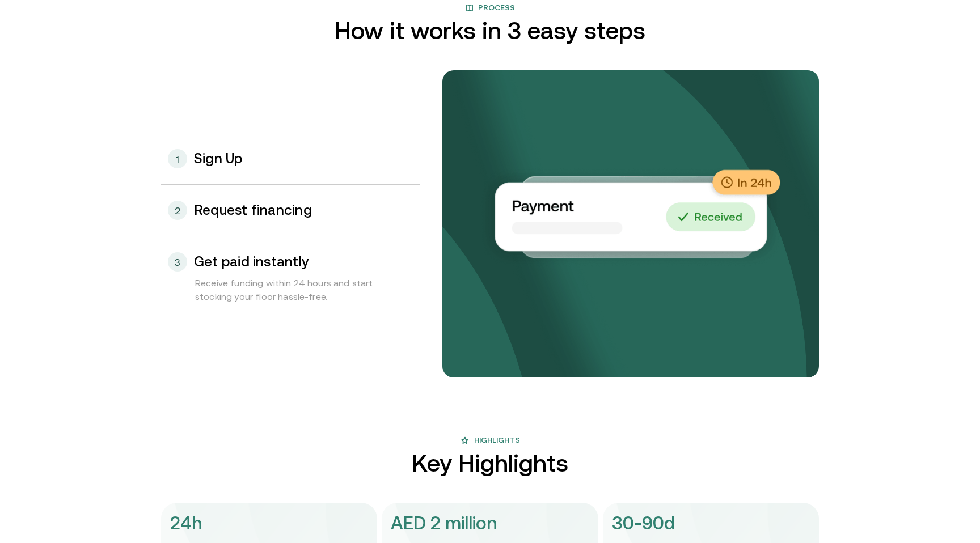
scroll to position [1177, 0]
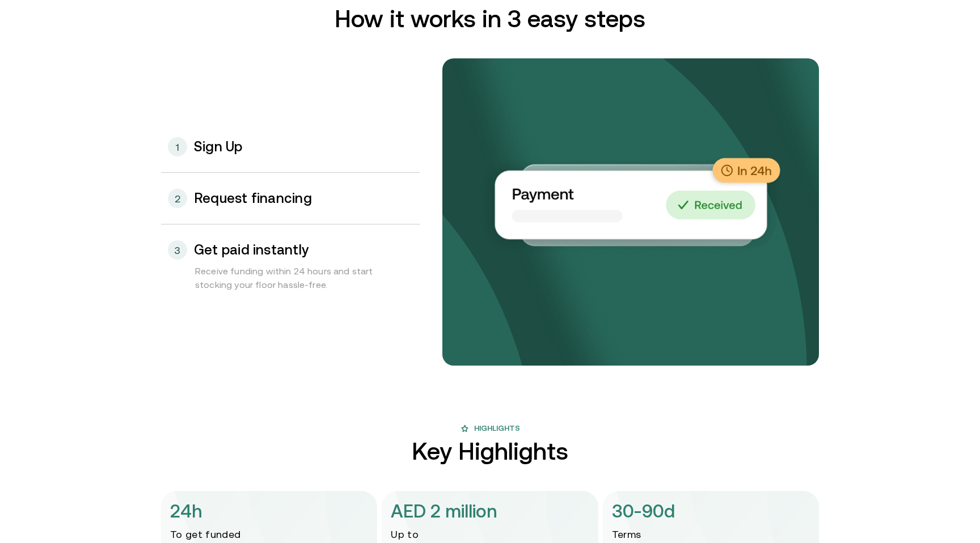
click at [273, 164] on div "1 Sign Up" at bounding box center [290, 146] width 259 height 51
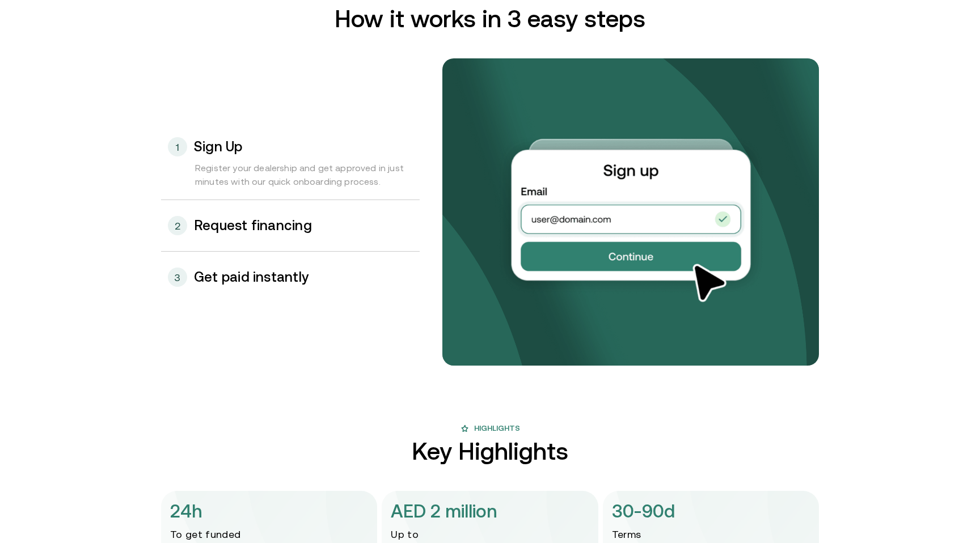
click at [275, 212] on div "2 Request financing" at bounding box center [290, 225] width 259 height 51
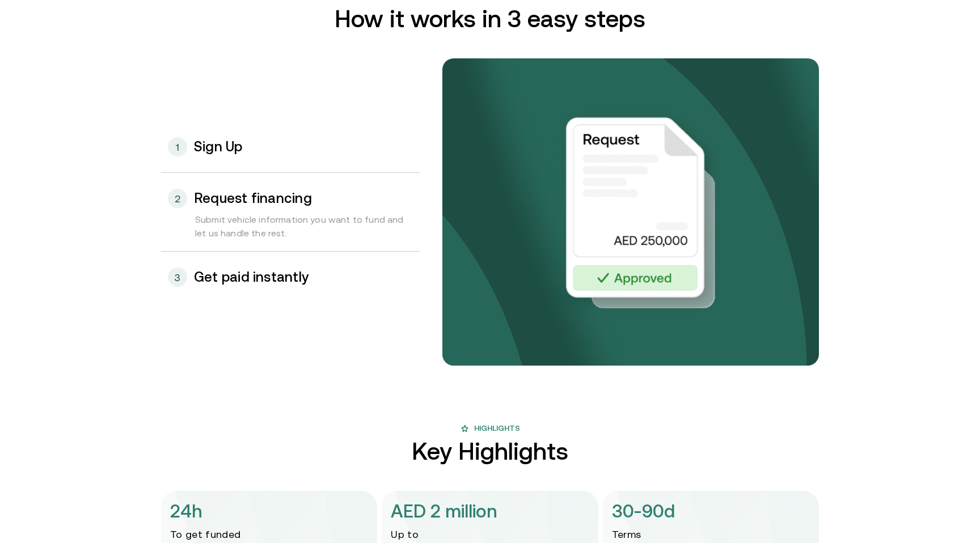
click at [282, 267] on div "3 Get paid instantly" at bounding box center [290, 277] width 259 height 51
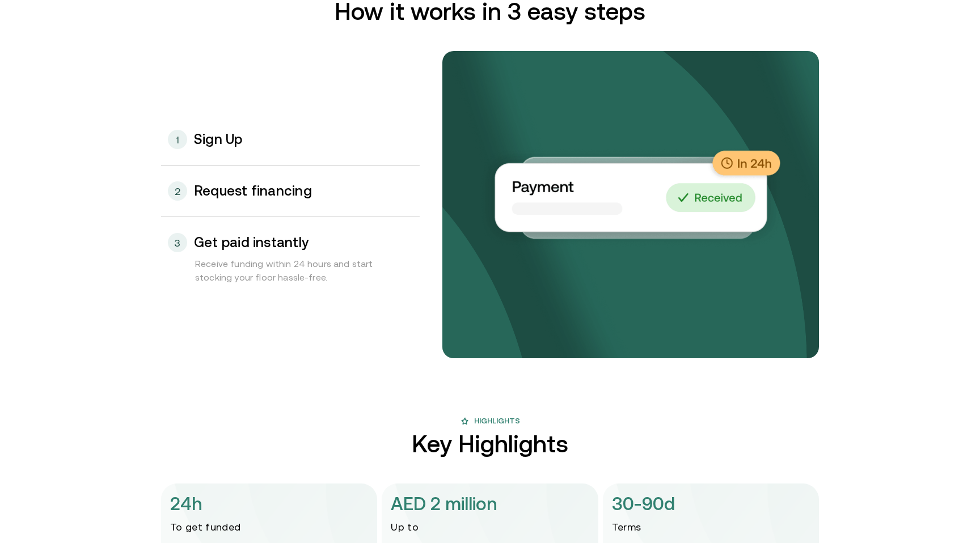
scroll to position [1172, 0]
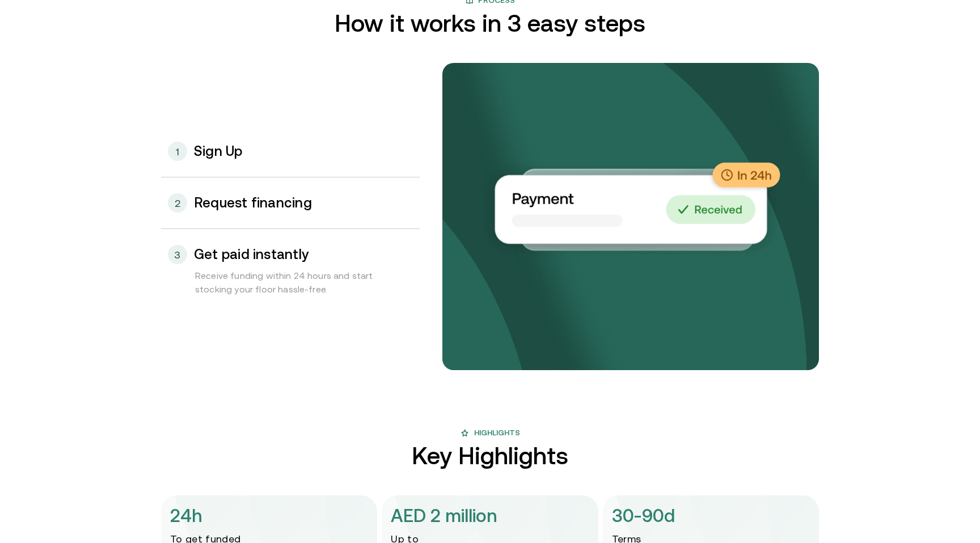
click at [298, 160] on div "1 Sign Up" at bounding box center [290, 151] width 259 height 51
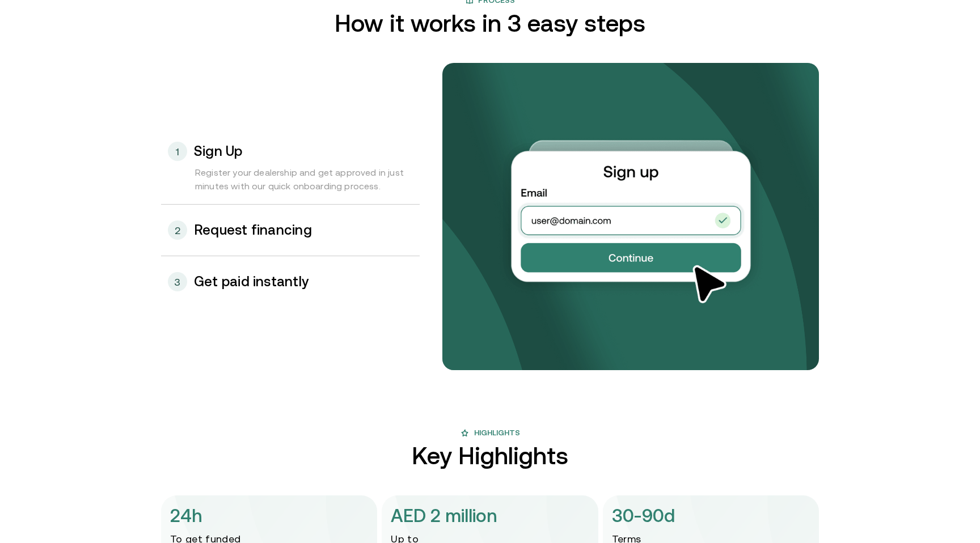
click at [295, 235] on h3 "Request financing" at bounding box center [253, 230] width 118 height 15
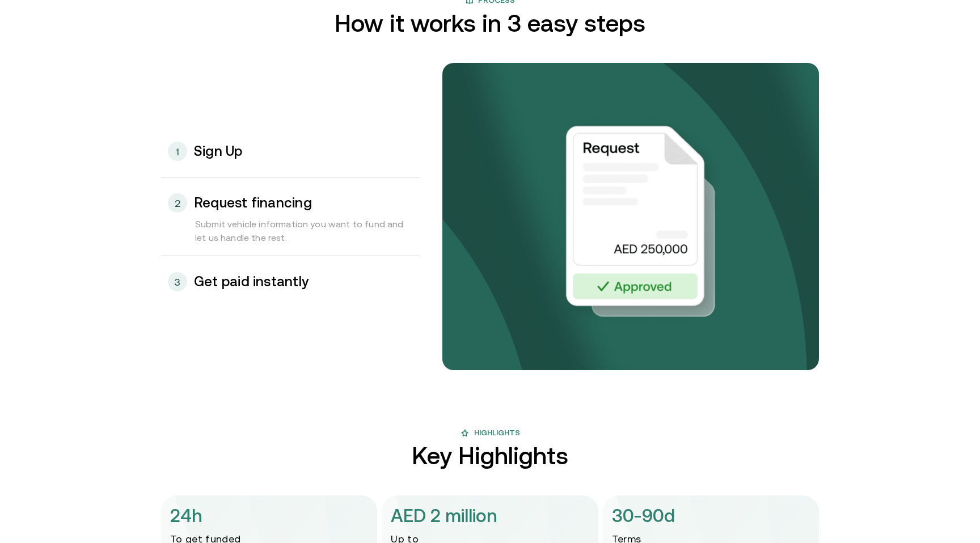
click at [312, 280] on div "3 Get paid instantly" at bounding box center [290, 281] width 259 height 51
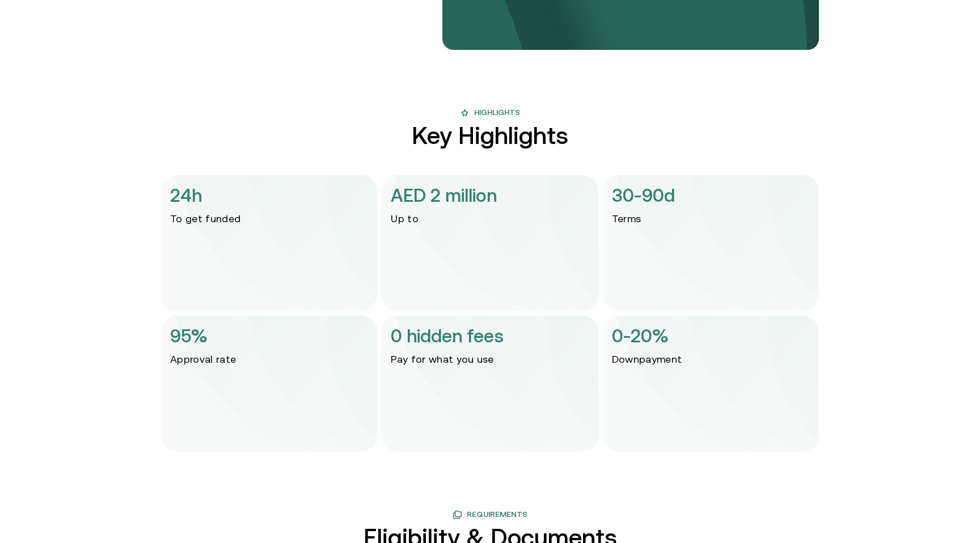
scroll to position [1516, 0]
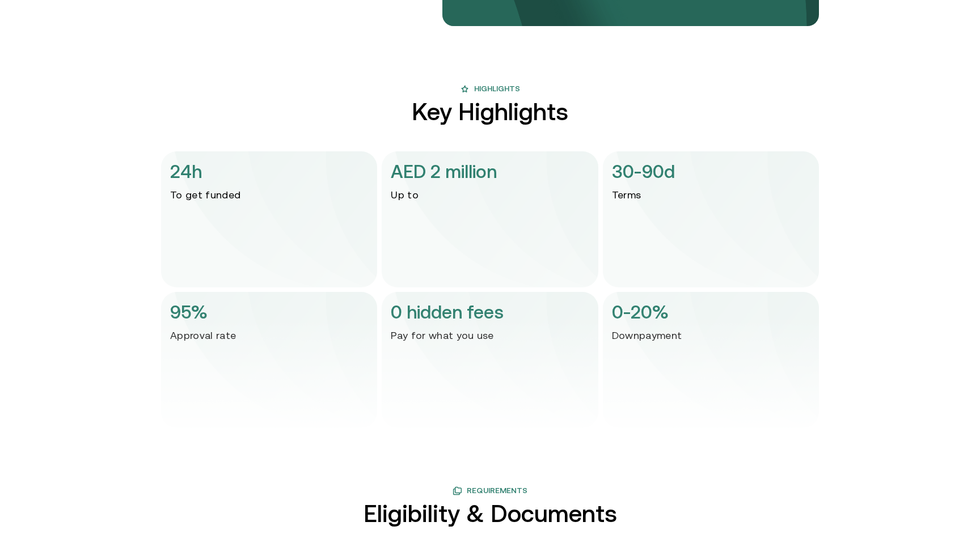
click at [444, 172] on p "AED 2 million" at bounding box center [444, 171] width 106 height 27
drag, startPoint x: 187, startPoint y: 173, endPoint x: 619, endPoint y: 222, distance: 434.8
click at [614, 221] on div "24h To get funded AED 2 million Up to 30-90d Terms" at bounding box center [490, 219] width 658 height 136
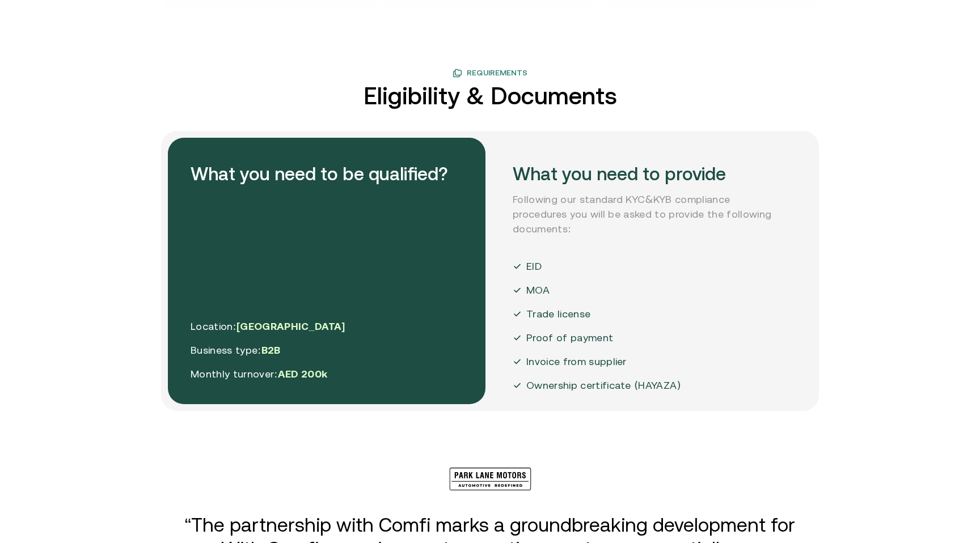
scroll to position [2083, 0]
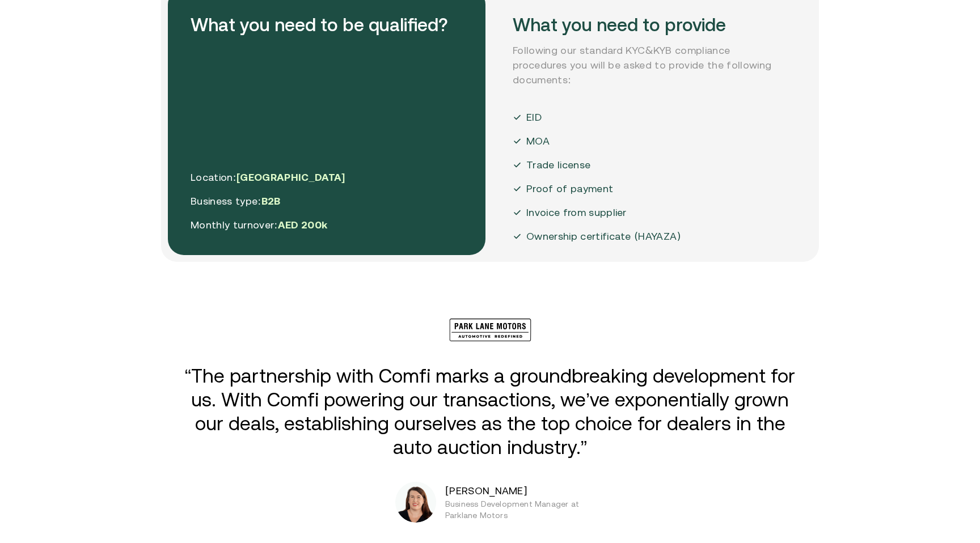
click at [602, 205] on p "Invoice from supplier" at bounding box center [576, 212] width 100 height 15
click at [497, 214] on div "What you need to provide Following our standard KYC&KYB compliance procedures y…" at bounding box center [649, 122] width 318 height 267
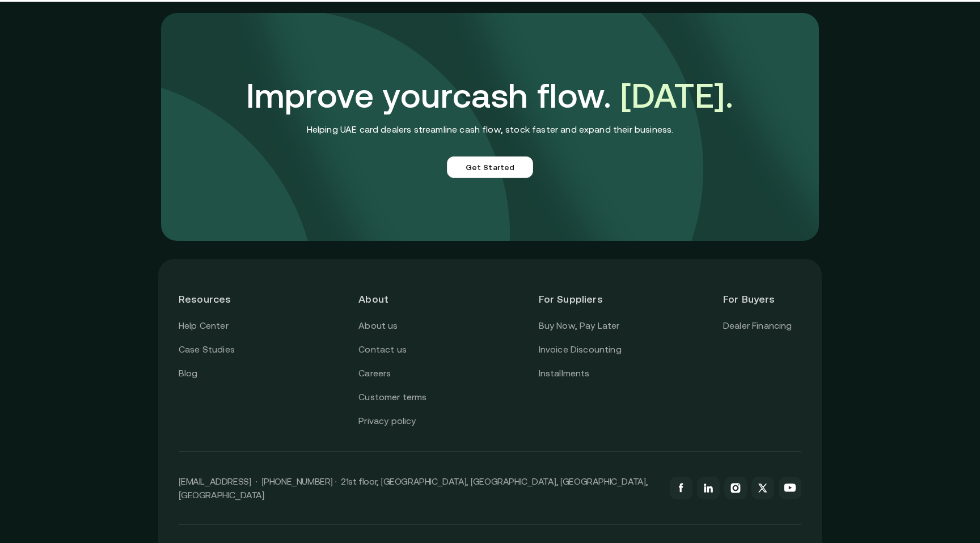
scroll to position [2701, 0]
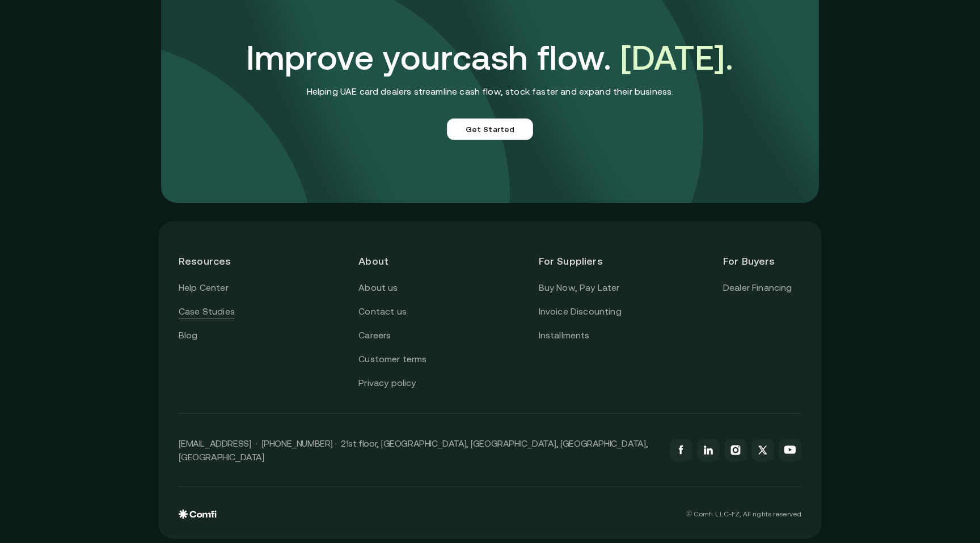
click at [208, 314] on link "Case Studies" at bounding box center [207, 311] width 56 height 15
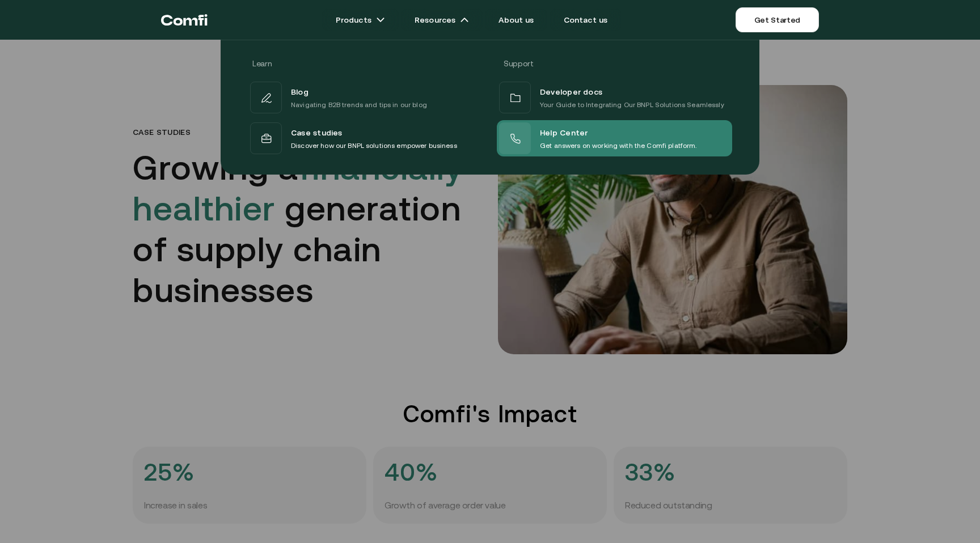
click at [553, 129] on span "Help Center" at bounding box center [564, 132] width 48 height 15
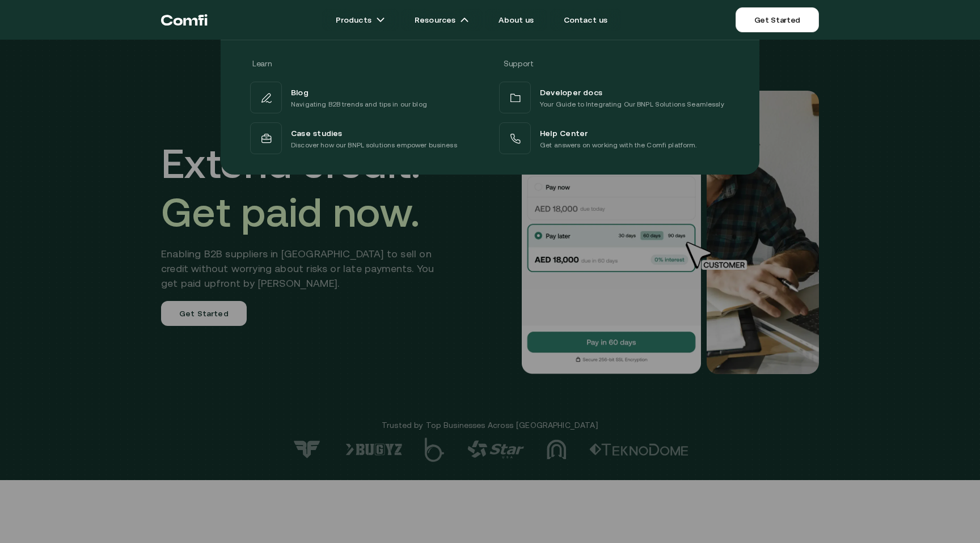
click at [496, 260] on div at bounding box center [490, 311] width 980 height 543
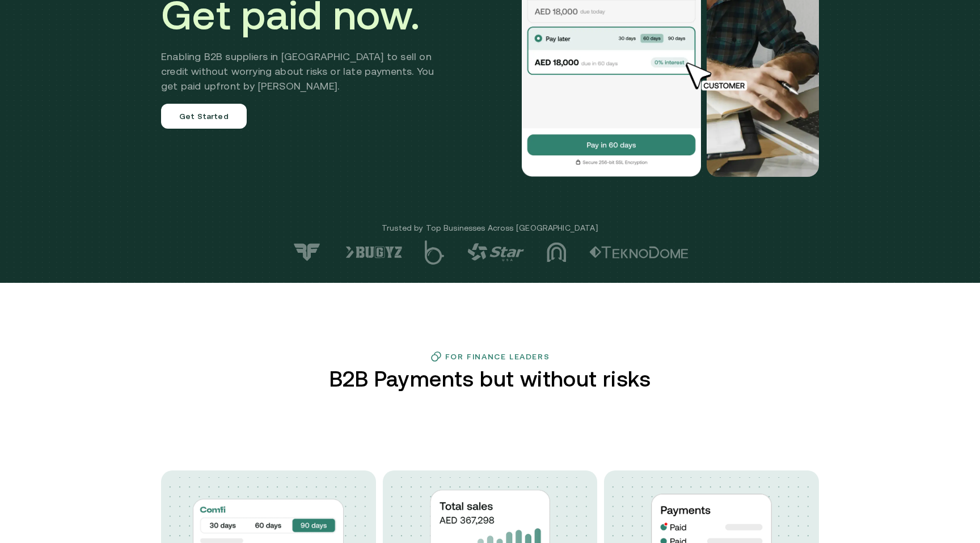
scroll to position [369, 0]
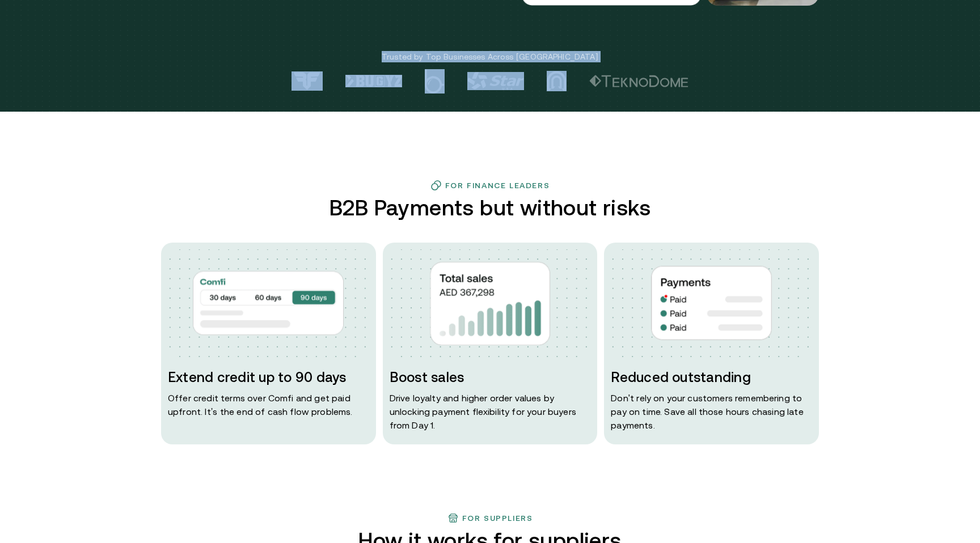
drag, startPoint x: 414, startPoint y: 57, endPoint x: 580, endPoint y: 91, distance: 168.9
click at [580, 91] on div at bounding box center [490, 81] width 980 height 24
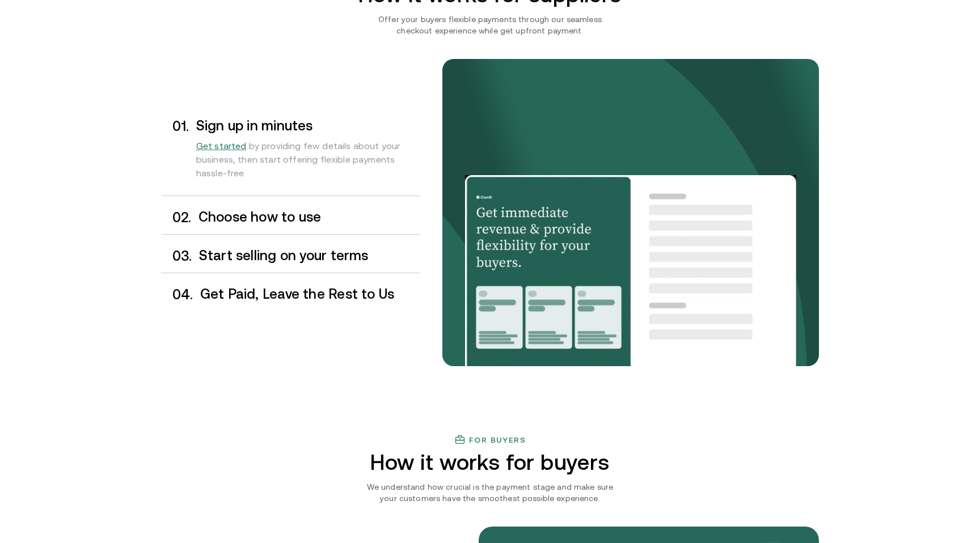
scroll to position [908, 0]
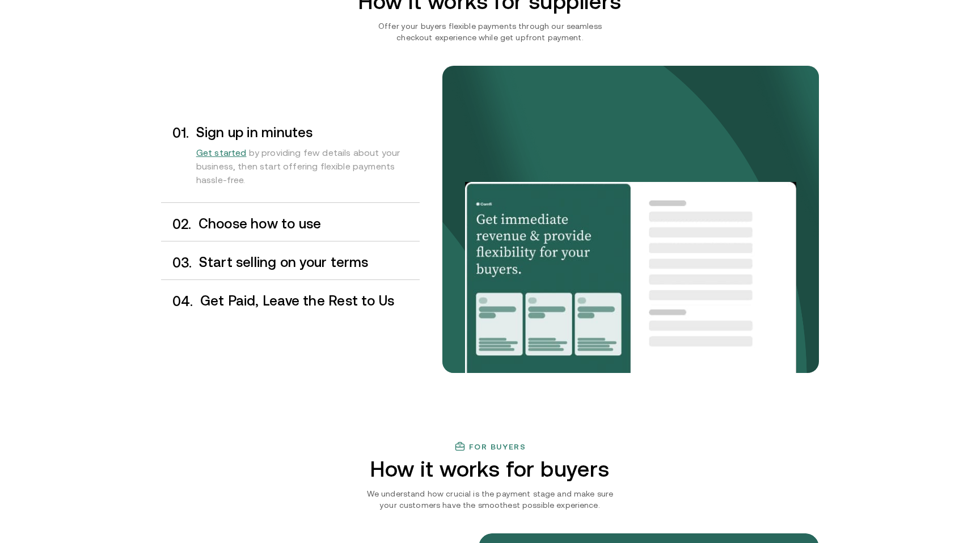
click at [320, 255] on h3 "Start selling on your terms" at bounding box center [309, 262] width 221 height 15
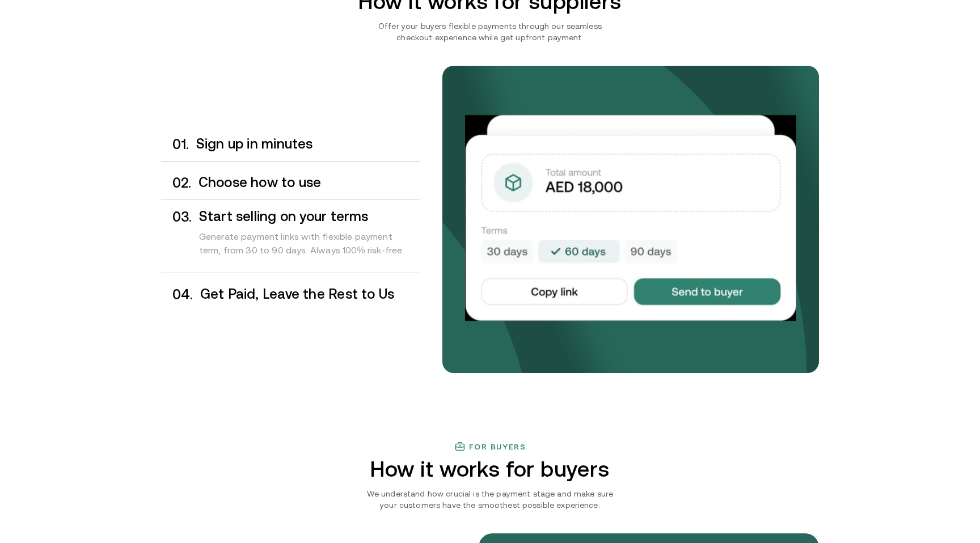
click at [310, 203] on div "0 1 . Sign up in minutes 0 2 . Choose how to use 0 3 . Start selling on your te…" at bounding box center [290, 220] width 259 height 184
click at [310, 198] on div "0 2 . Choose how to use" at bounding box center [290, 182] width 259 height 33
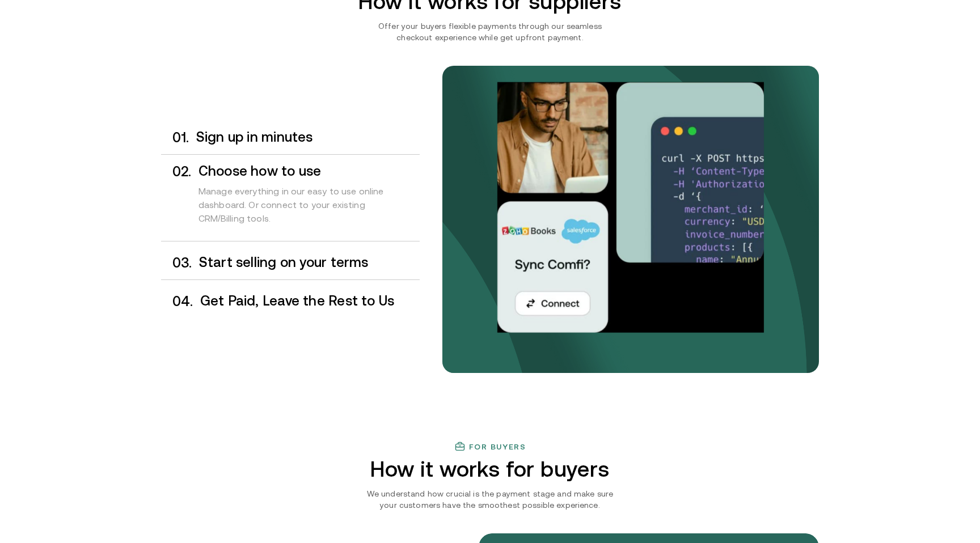
click at [301, 301] on h3 "Get Paid, Leave the Rest to Us" at bounding box center [309, 301] width 219 height 15
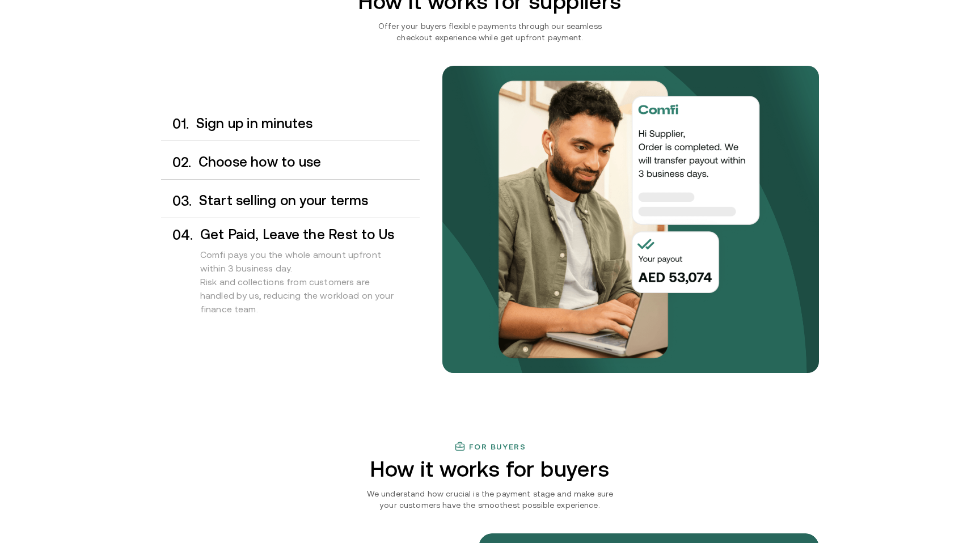
click at [309, 143] on div "0 1 . Sign up in minutes 0 2 . Choose how to use 0 3 . Start selling on your te…" at bounding box center [290, 219] width 259 height 225
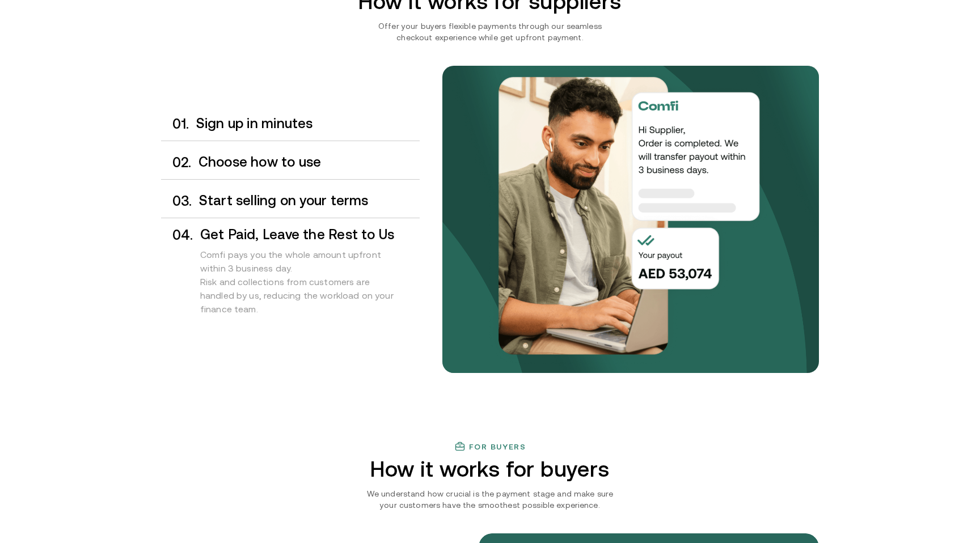
click at [303, 142] on div "0 1 . Sign up in minutes 0 2 . Choose how to use 0 3 . Start selling on your te…" at bounding box center [290, 219] width 259 height 225
click at [301, 134] on div "0 1 . Sign up in minutes" at bounding box center [290, 123] width 259 height 33
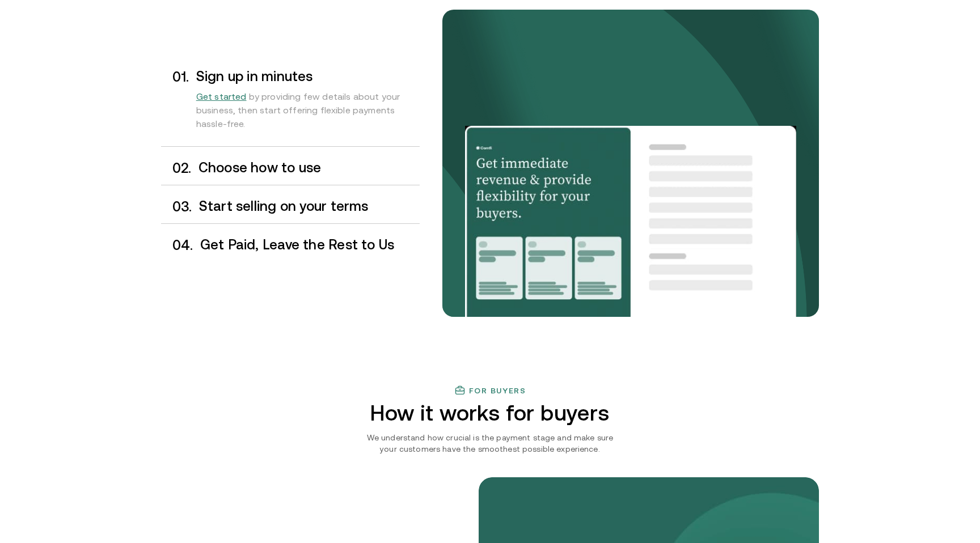
scroll to position [840, 0]
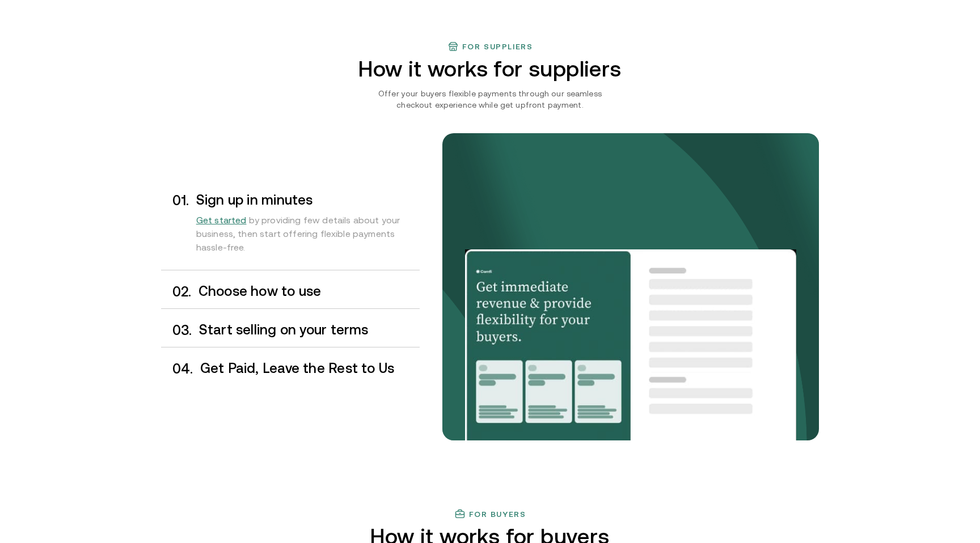
click at [304, 264] on div "Get started by providing few details about your business, then start offering f…" at bounding box center [307, 237] width 223 height 58
click at [303, 278] on div "0 2 . Choose how to use" at bounding box center [290, 291] width 259 height 33
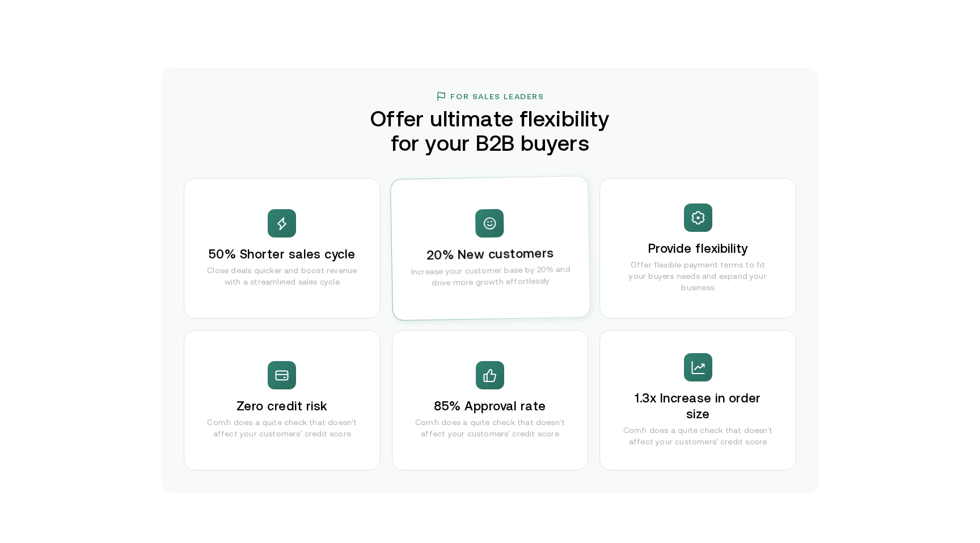
scroll to position [2139, 0]
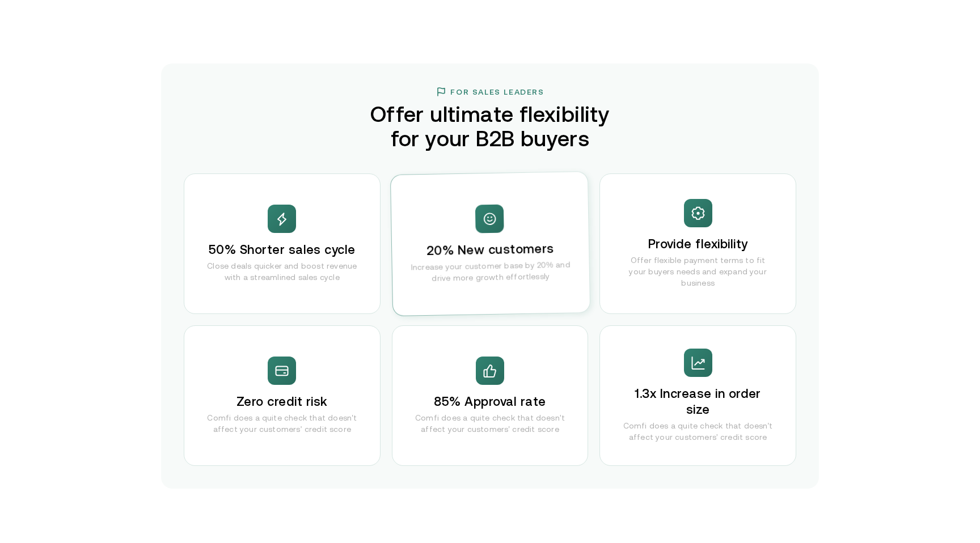
click at [501, 348] on div "85% Approval rate Comfi does a quite check that doesn't affect your customers' …" at bounding box center [490, 395] width 197 height 141
click at [383, 335] on div "50% Shorter sales cycle Close deals quicker and boost revenue with a streamline…" at bounding box center [490, 320] width 612 height 293
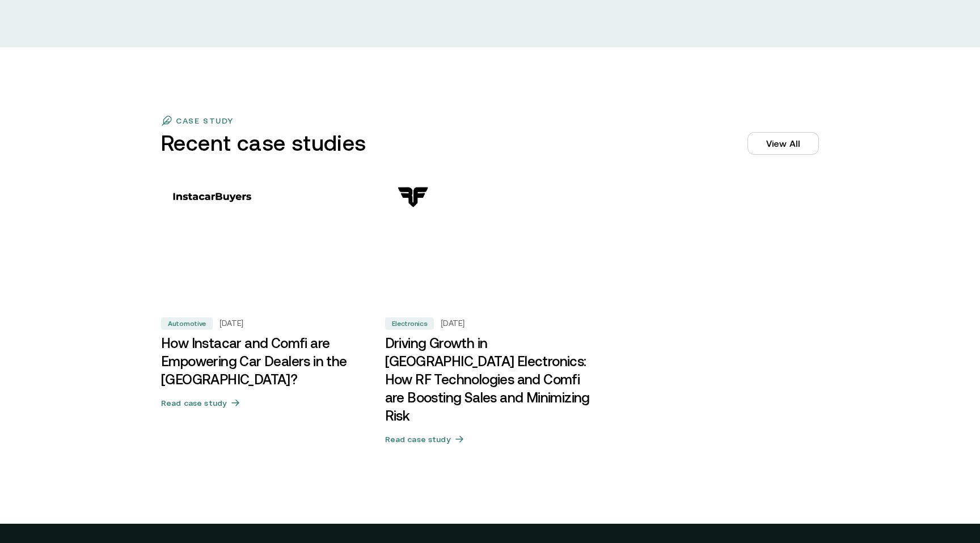
scroll to position [3397, 0]
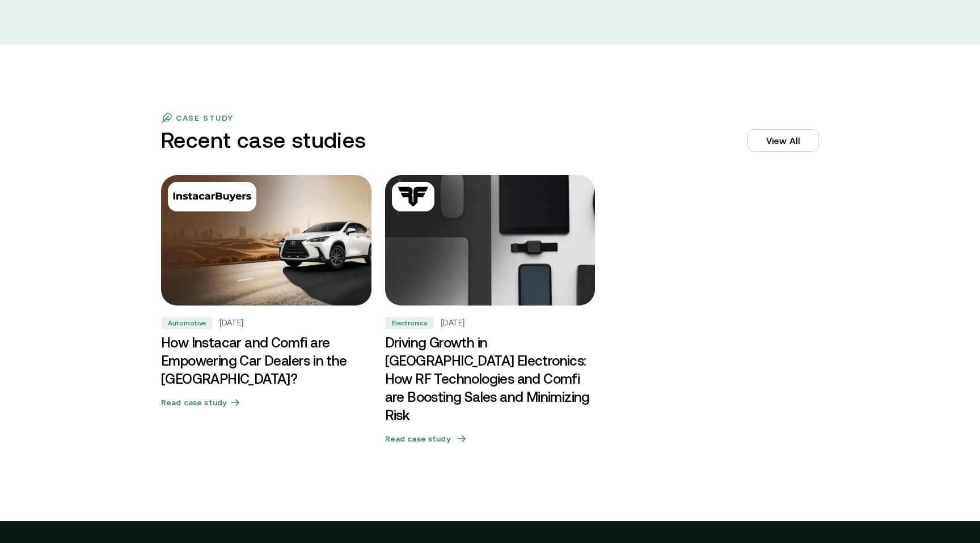
click at [426, 283] on img at bounding box center [489, 240] width 221 height 137
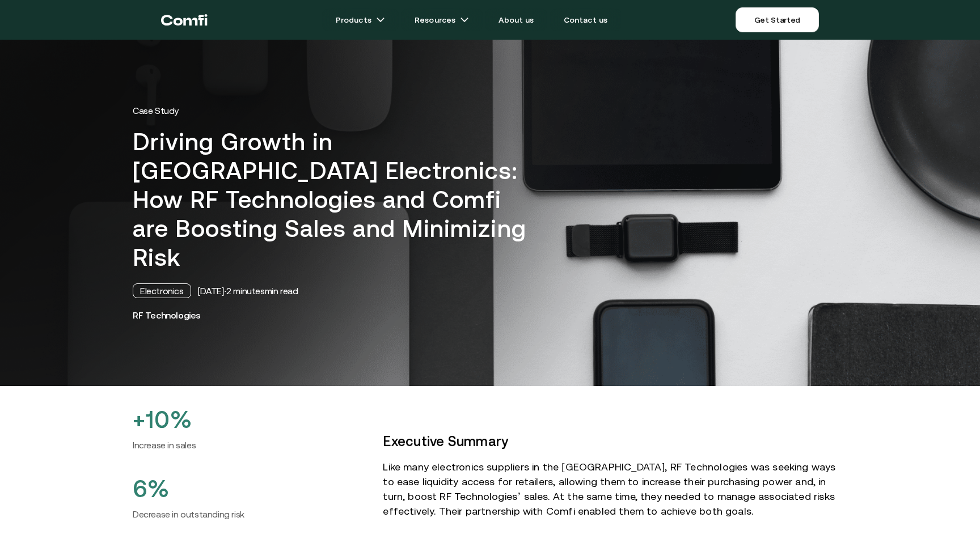
click at [186, 13] on icon "Return to the top of the Comfi home page" at bounding box center [184, 20] width 46 height 34
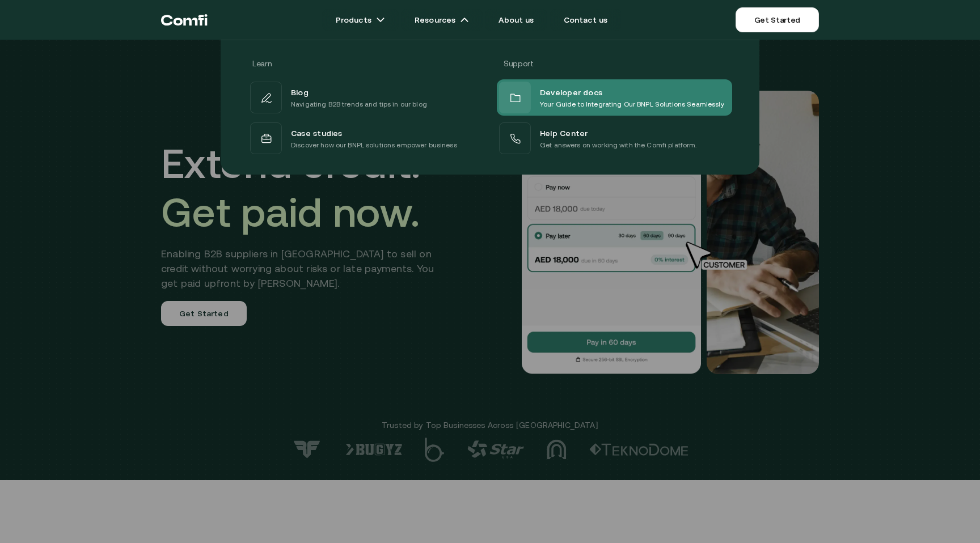
click at [572, 101] on p "Your Guide to Integrating Our BNPL Solutions Seamlessly" at bounding box center [632, 104] width 184 height 11
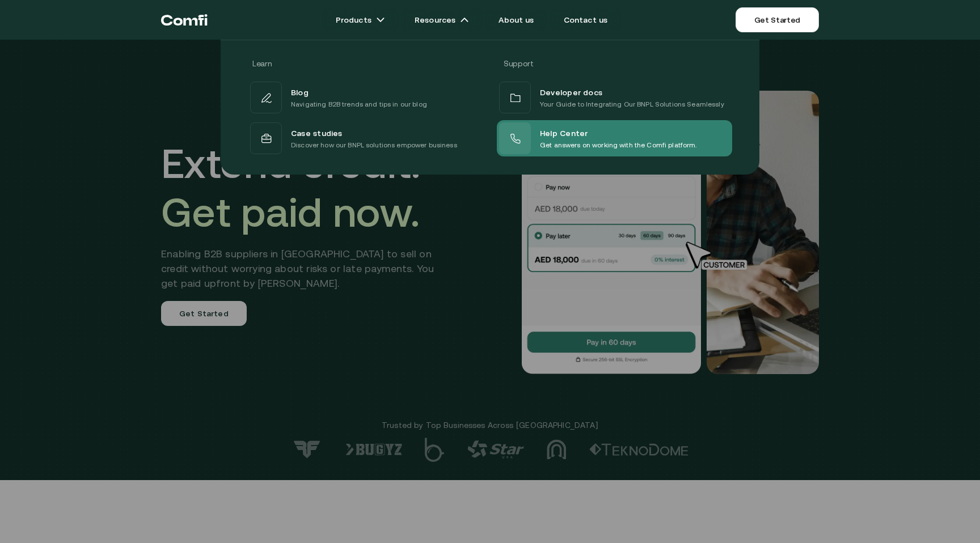
click at [519, 136] on icon at bounding box center [514, 138] width 11 height 11
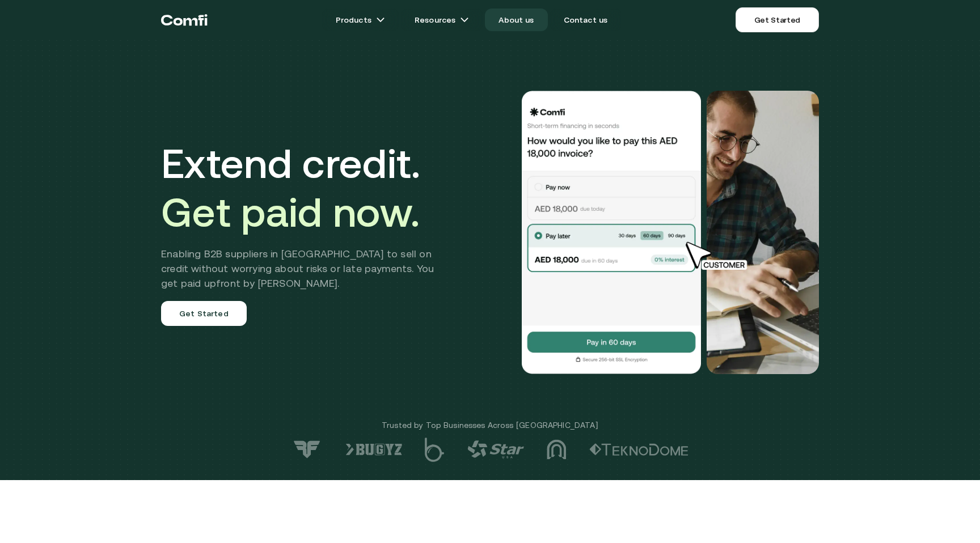
click at [523, 18] on link "About us" at bounding box center [516, 20] width 62 height 23
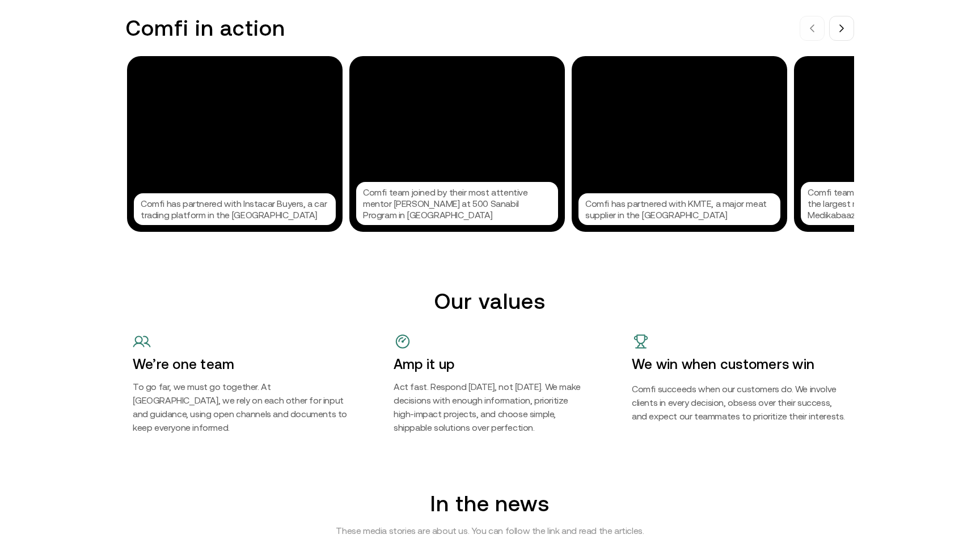
scroll to position [1214, 0]
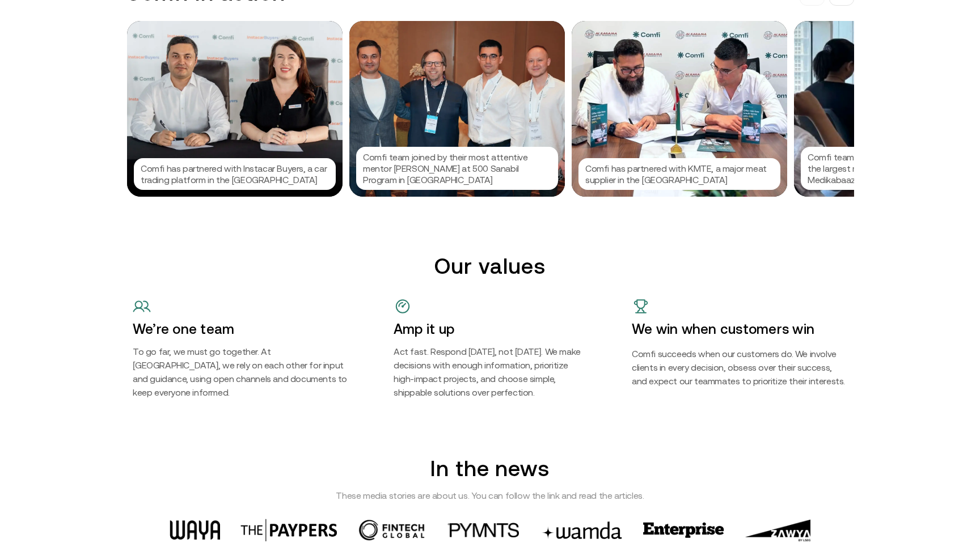
click at [803, 136] on div "Comfi team introducing the platform to one of the largest medical supplies comp…" at bounding box center [901, 109] width 215 height 176
click at [773, 192] on div at bounding box center [490, 271] width 980 height 543
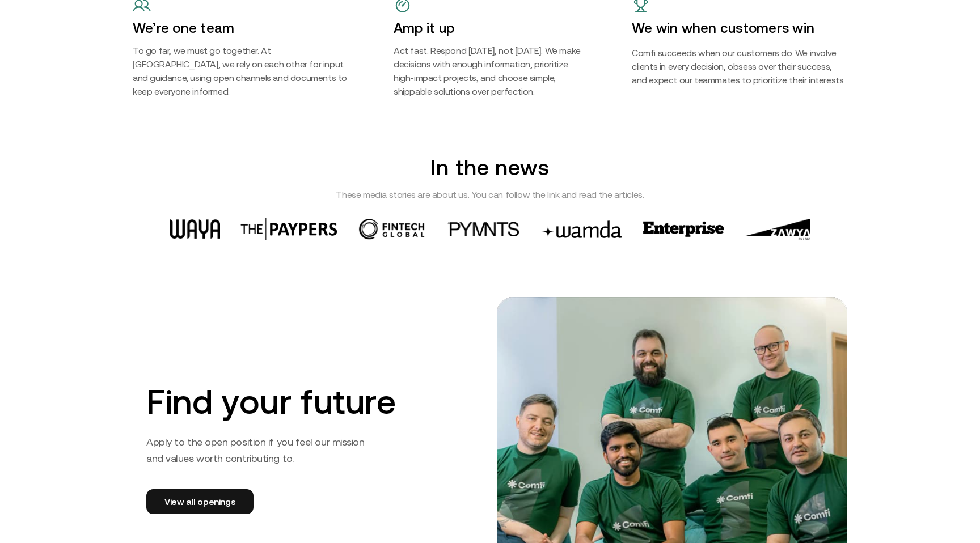
scroll to position [1532, 0]
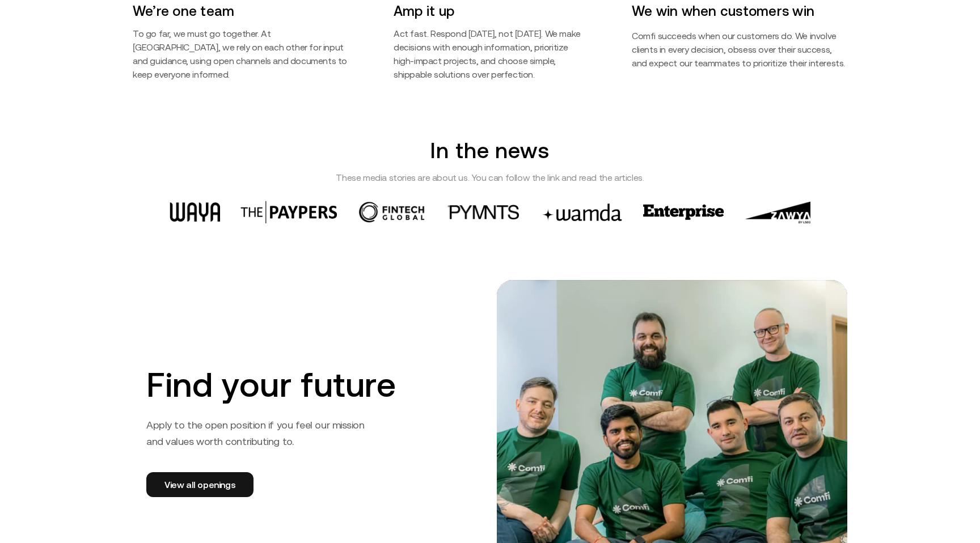
click at [572, 212] on img at bounding box center [580, 212] width 83 height 18
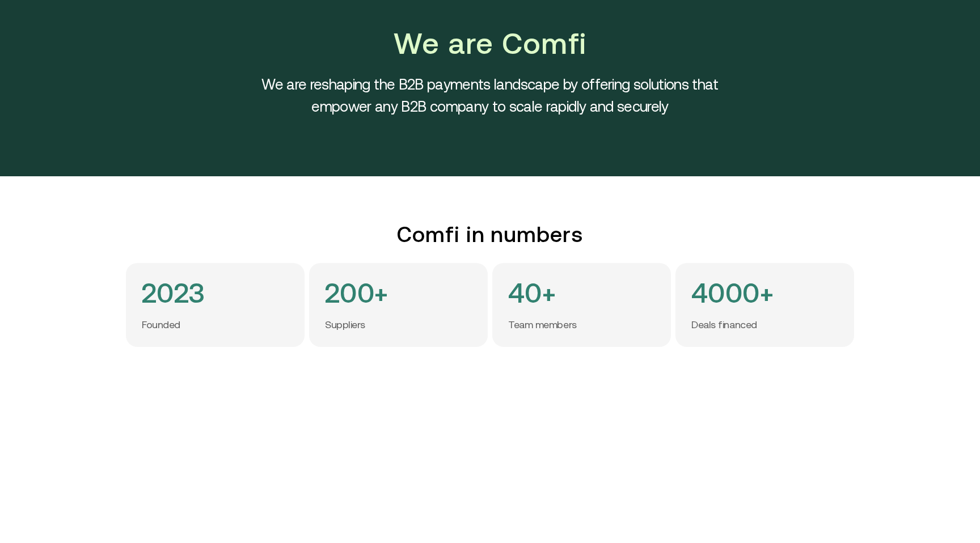
scroll to position [0, 0]
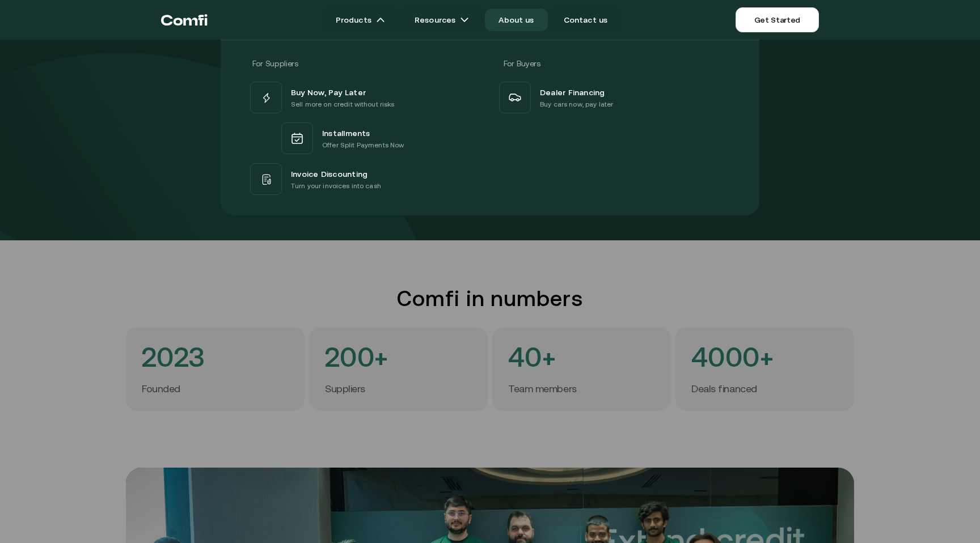
click at [188, 28] on icon "Return to the top of the Comfi home page" at bounding box center [184, 20] width 46 height 34
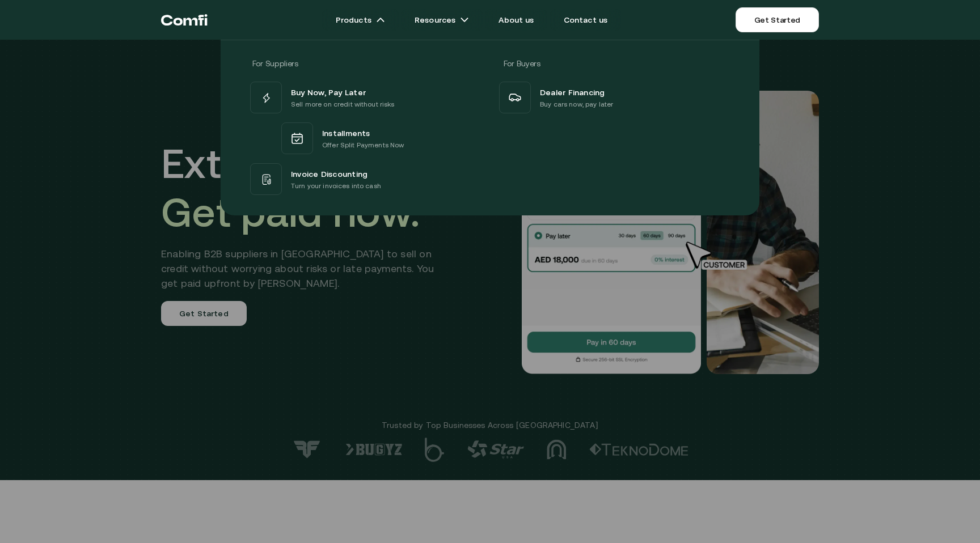
click at [459, 311] on div at bounding box center [490, 311] width 980 height 543
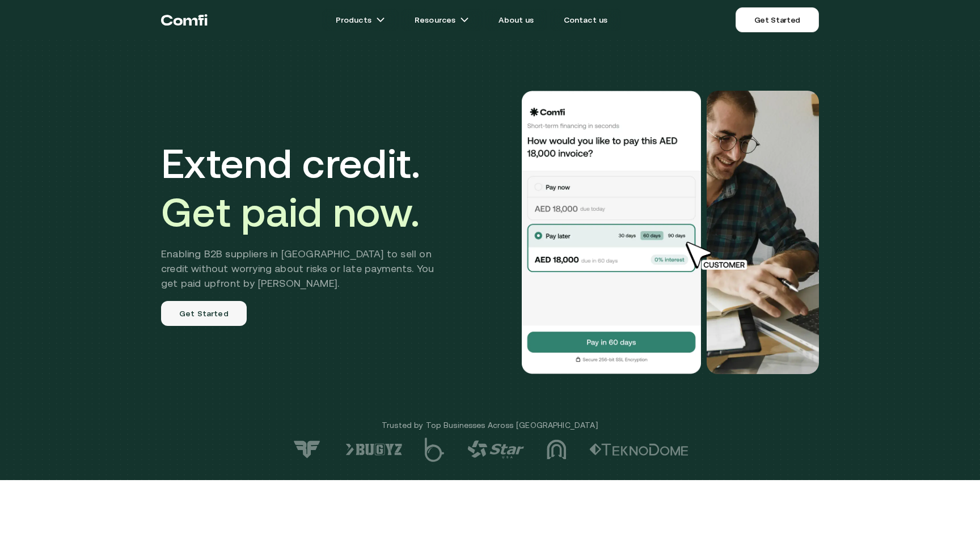
click at [229, 323] on link "Get Started" at bounding box center [204, 313] width 86 height 25
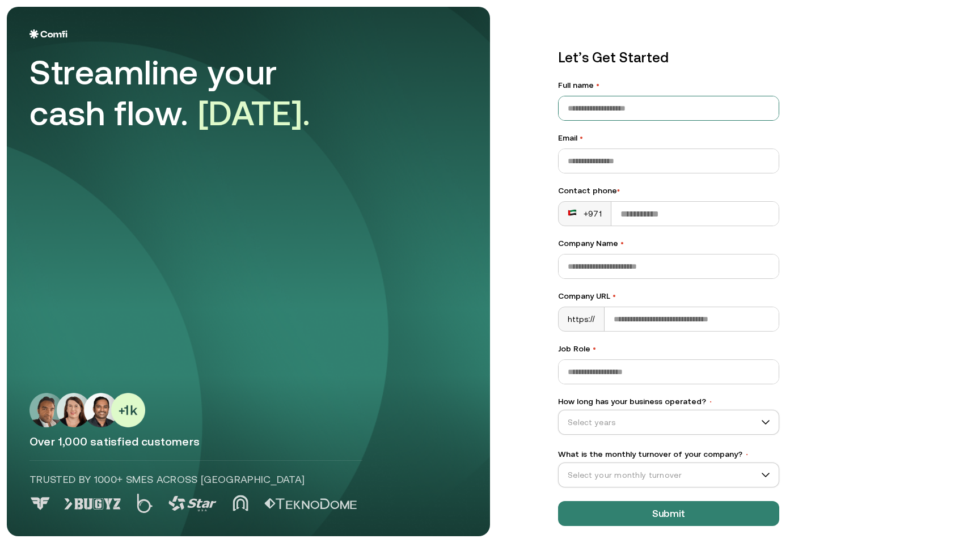
click at [610, 111] on input "Full name •" at bounding box center [669, 108] width 220 height 24
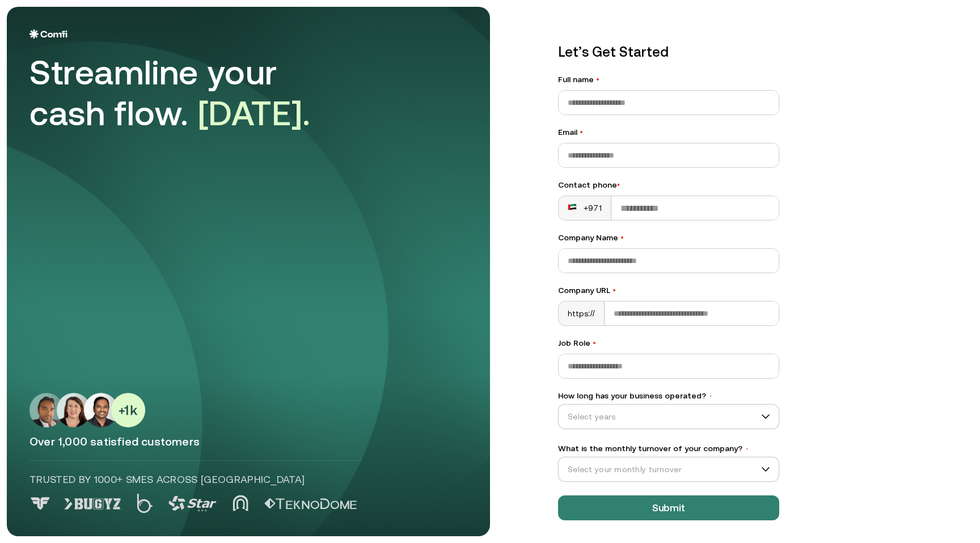
click at [642, 327] on div "Let’s Get Started Full name • Email • Contact phone • +971 Company Name • Compa…" at bounding box center [668, 281] width 221 height 479
click at [686, 413] on input "How long has your business operated? •" at bounding box center [664, 416] width 210 height 17
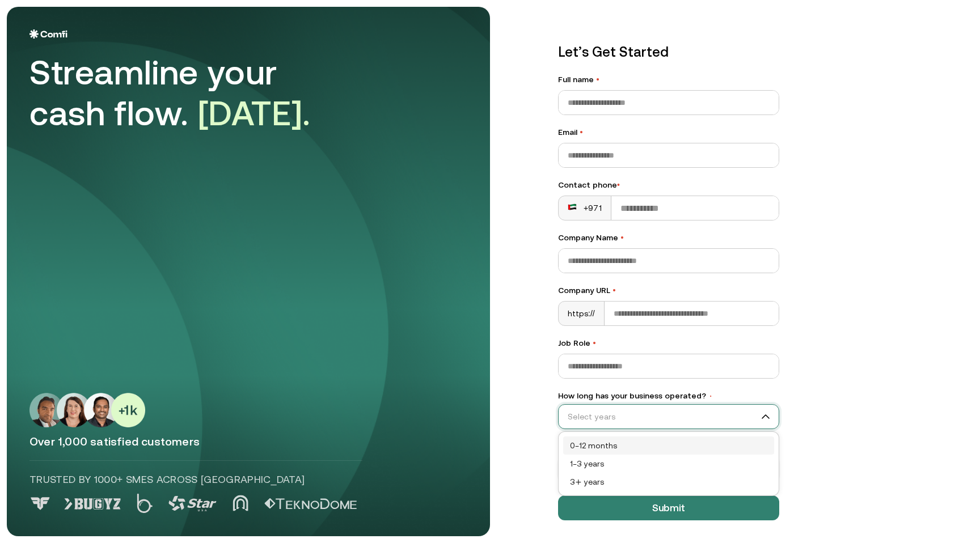
click at [701, 413] on input "How long has your business operated? •" at bounding box center [664, 416] width 210 height 17
click at [688, 461] on input "What is the monthly turnover of your company? •" at bounding box center [664, 469] width 210 height 17
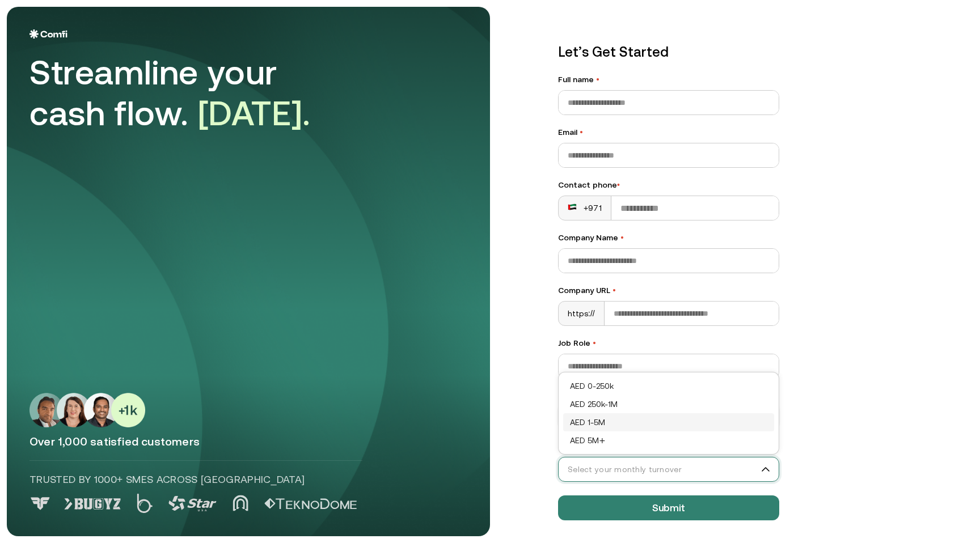
click at [484, 373] on aside "Streamline your cash flow. [DATE]. Over 1,000 satisfied customers Trusted by 10…" at bounding box center [248, 272] width 483 height 530
click at [625, 425] on input "How long has your business operated? •" at bounding box center [664, 416] width 210 height 17
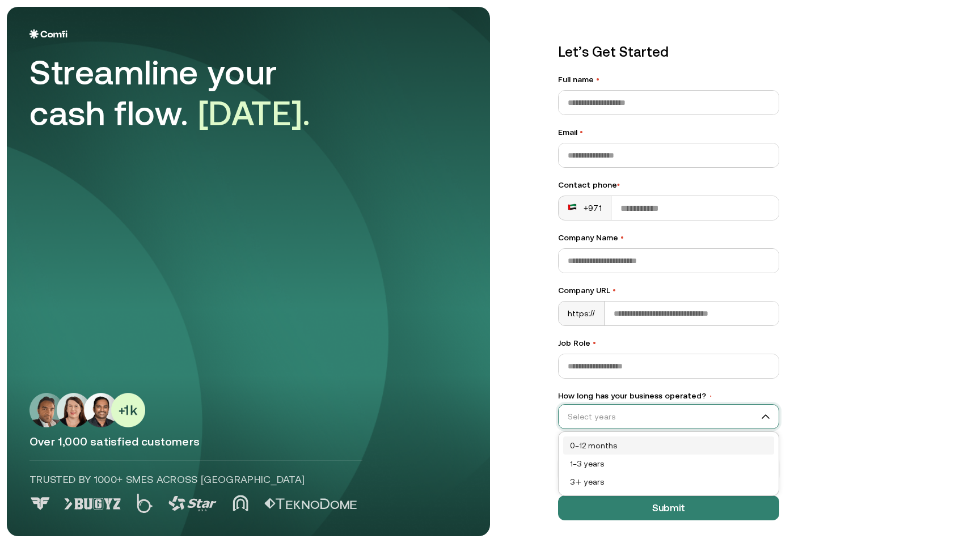
click at [625, 425] on input "How long has your business operated? •" at bounding box center [664, 416] width 210 height 17
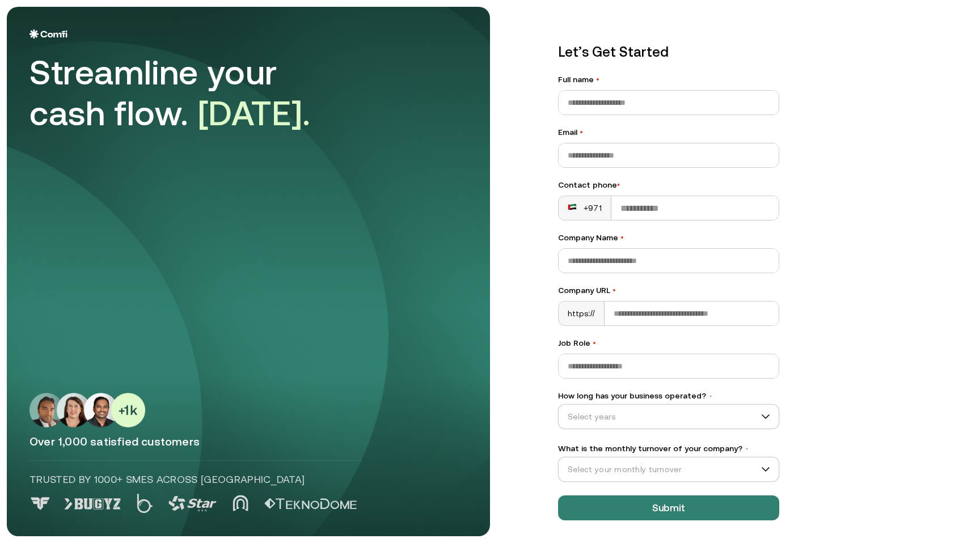
click at [227, 37] on link at bounding box center [248, 33] width 438 height 9
